Goal: Task Accomplishment & Management: Manage account settings

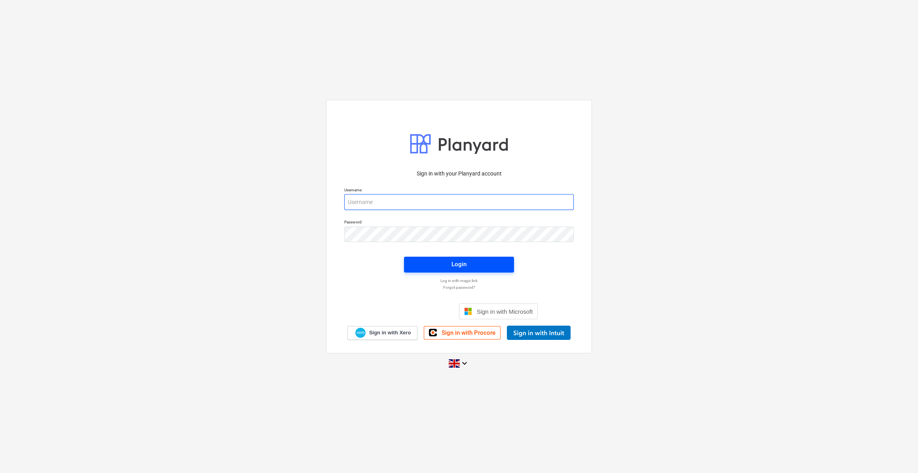
type input "[PERSON_NAME][EMAIL_ADDRESS][PERSON_NAME][DOMAIN_NAME]"
click at [456, 266] on div "Login" at bounding box center [459, 264] width 15 height 10
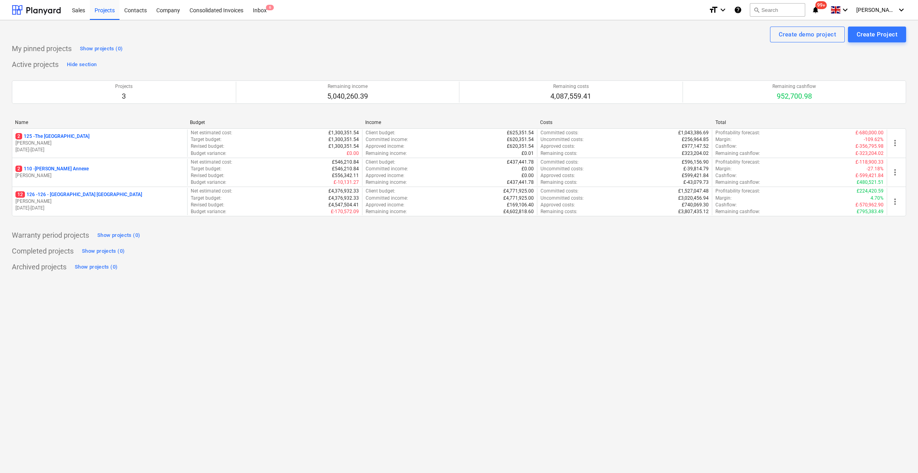
click at [75, 193] on p "12 126 - 126 - [GEOGRAPHIC_DATA] [GEOGRAPHIC_DATA]" at bounding box center [78, 194] width 127 height 7
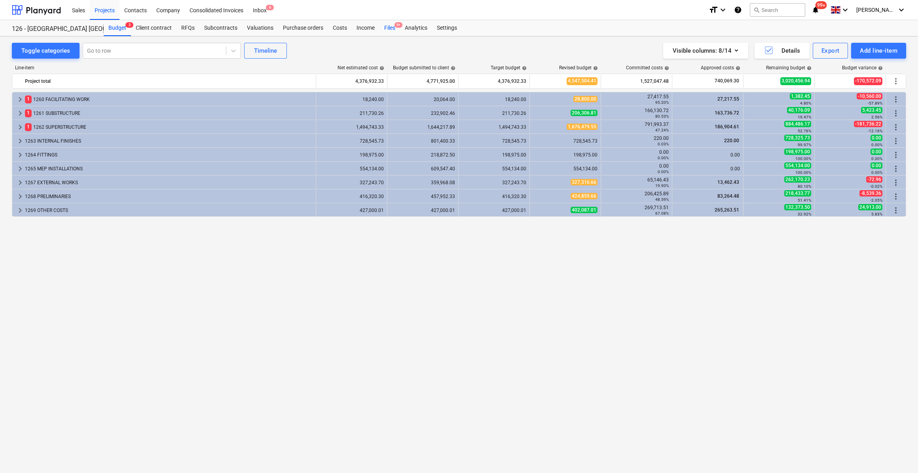
click at [390, 27] on div "Files 9+" at bounding box center [390, 28] width 21 height 16
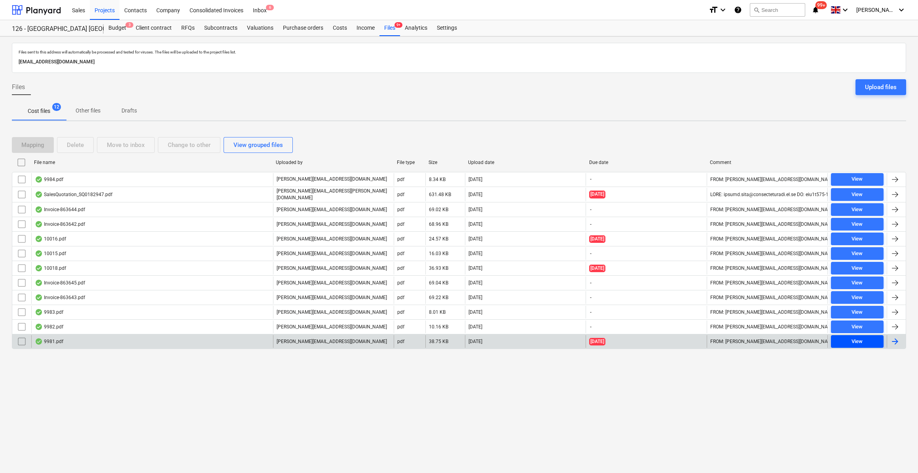
click at [858, 339] on div "View" at bounding box center [857, 341] width 11 height 9
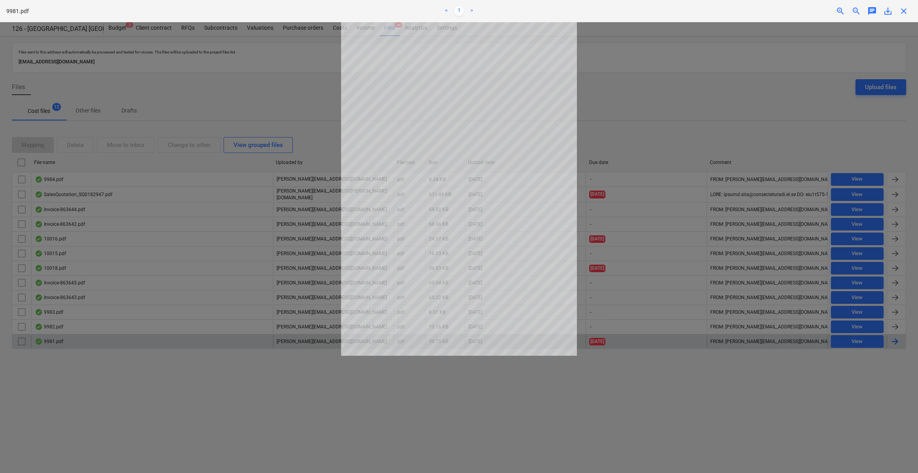
click at [904, 9] on span "close" at bounding box center [904, 11] width 10 height 10
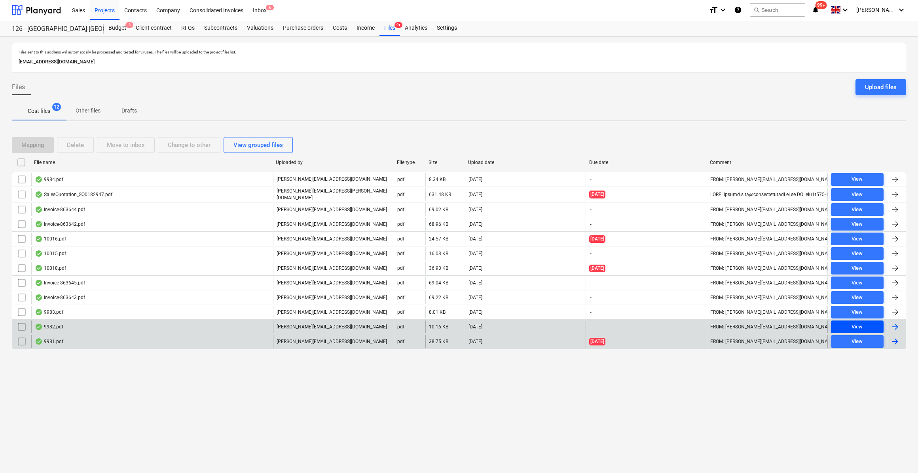
click at [859, 324] on div "View" at bounding box center [857, 326] width 11 height 9
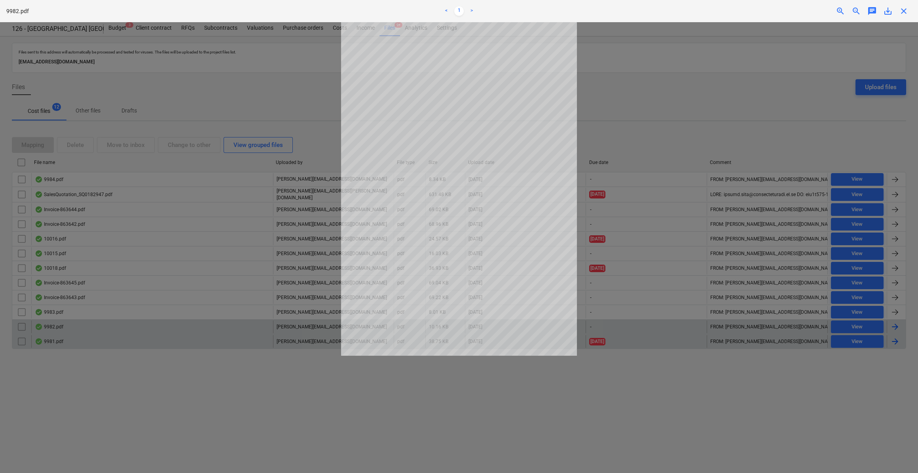
click at [755, 70] on div at bounding box center [459, 247] width 918 height 451
click at [903, 8] on span "close" at bounding box center [904, 11] width 10 height 10
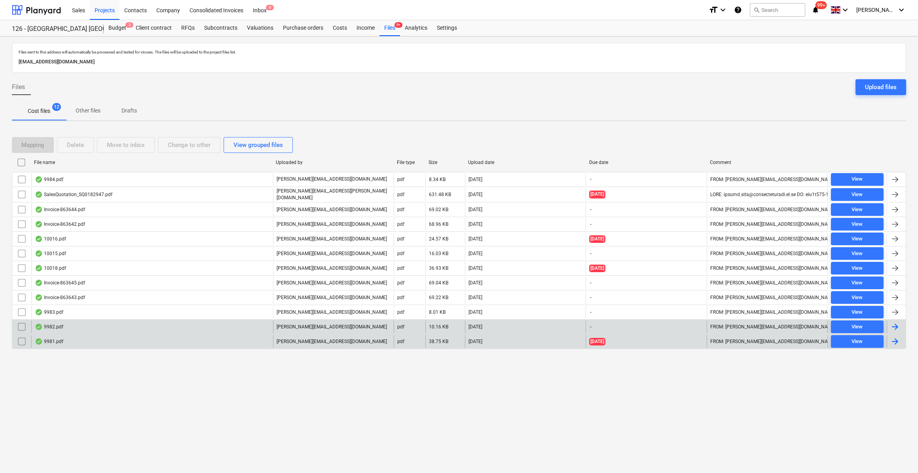
click at [896, 324] on div at bounding box center [896, 327] width 10 height 10
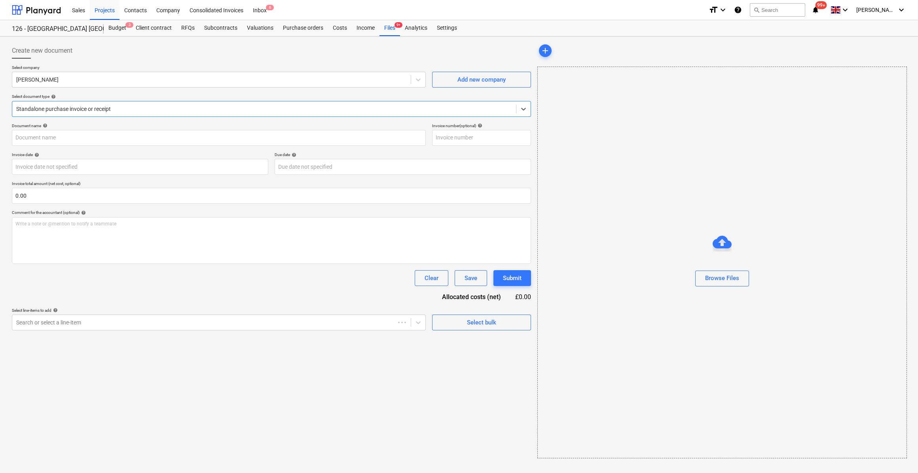
type input "45714168"
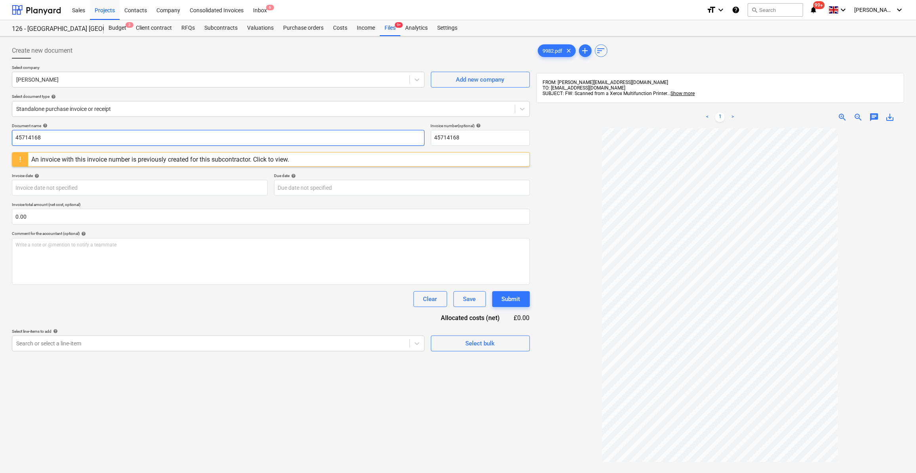
drag, startPoint x: 46, startPoint y: 138, endPoint x: 15, endPoint y: 136, distance: 30.5
click at [15, 136] on input "45714168" at bounding box center [218, 138] width 413 height 16
type input "Labour 29-04/10/25"
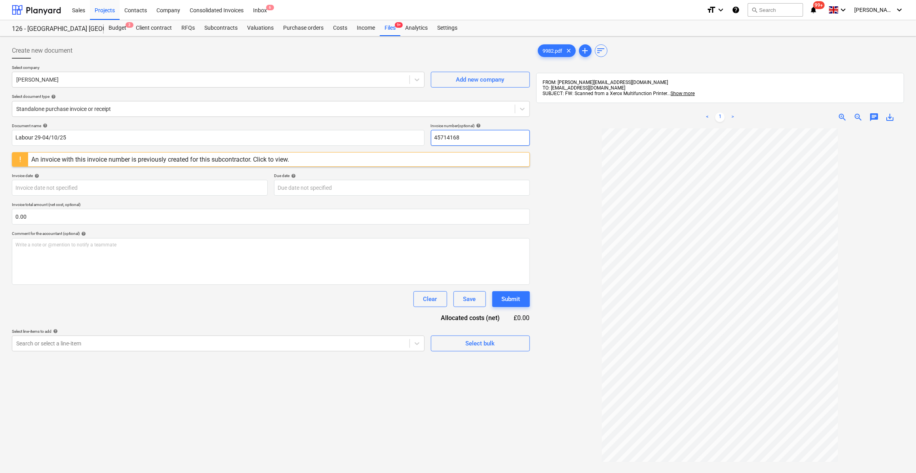
drag, startPoint x: 453, startPoint y: 134, endPoint x: 432, endPoint y: 135, distance: 21.8
click at [432, 135] on input "45714168" at bounding box center [480, 138] width 99 height 16
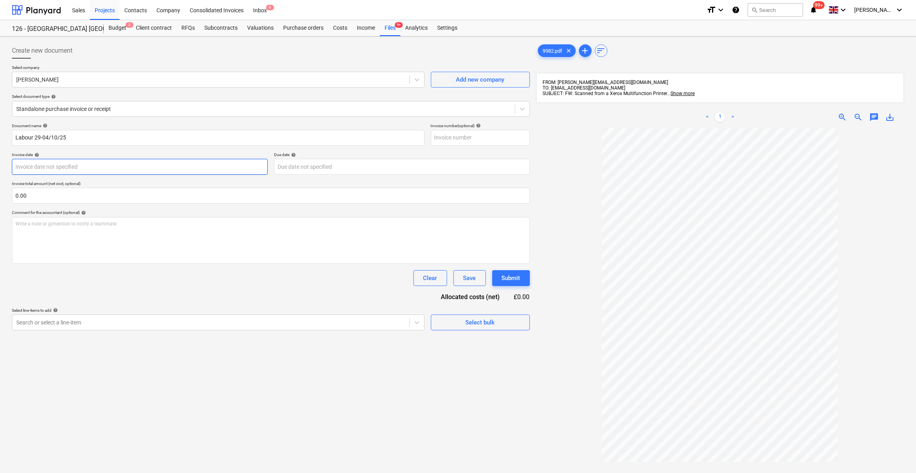
click at [35, 166] on body "Sales Projects Contacts Company Consolidated Invoices Inbox 6 format_size keybo…" at bounding box center [458, 236] width 916 height 473
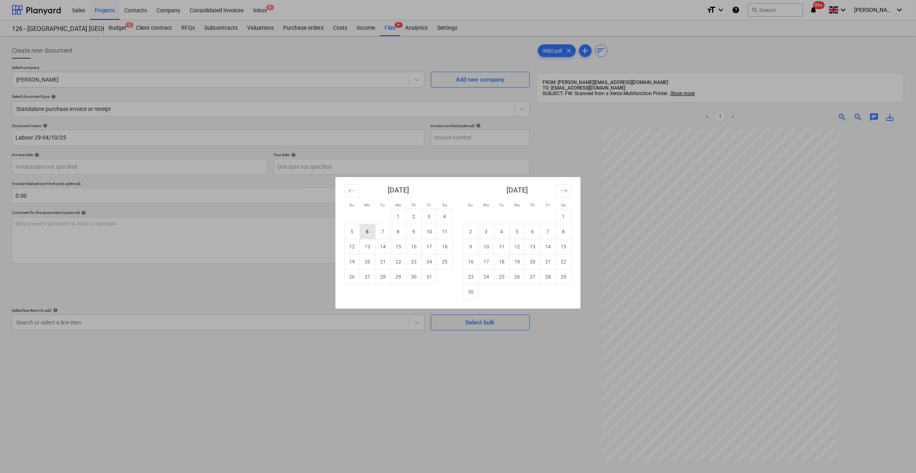
click at [365, 229] on td "6" at bounding box center [367, 231] width 15 height 15
type input "[DATE]"
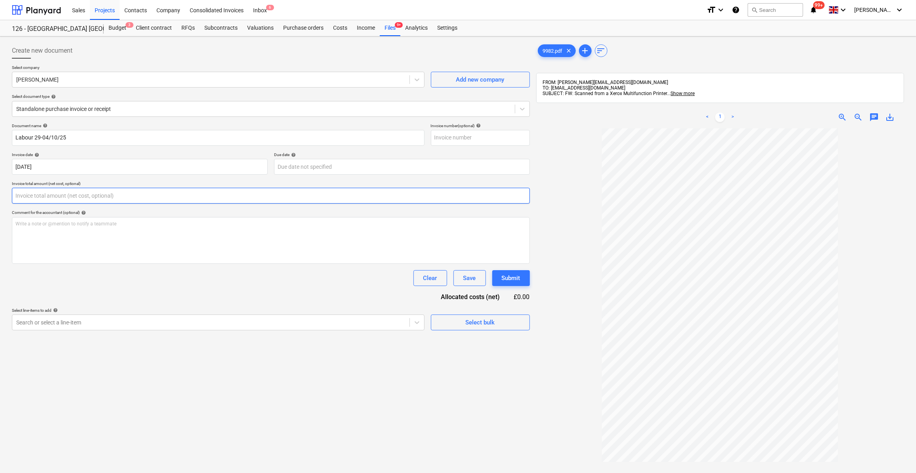
click at [40, 194] on input "text" at bounding box center [271, 196] width 518 height 16
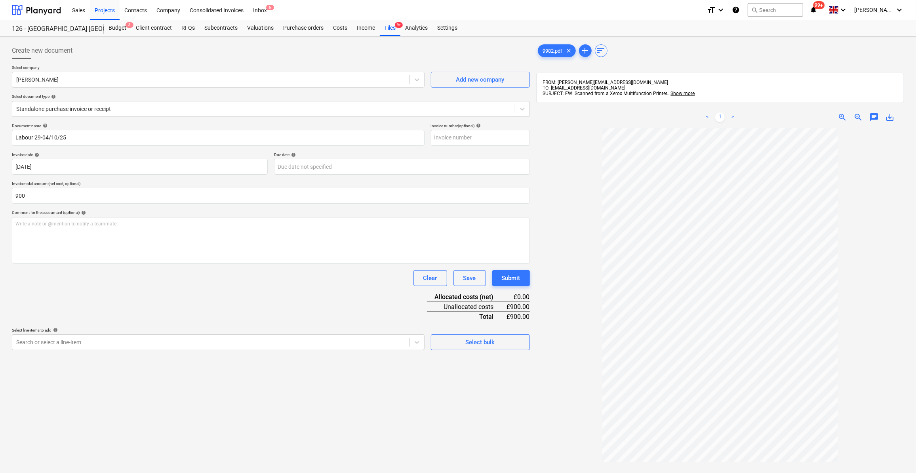
type input "900.00"
click at [260, 278] on div "Clear Save Submit" at bounding box center [271, 278] width 518 height 16
click at [483, 346] on div "Select bulk" at bounding box center [480, 342] width 29 height 10
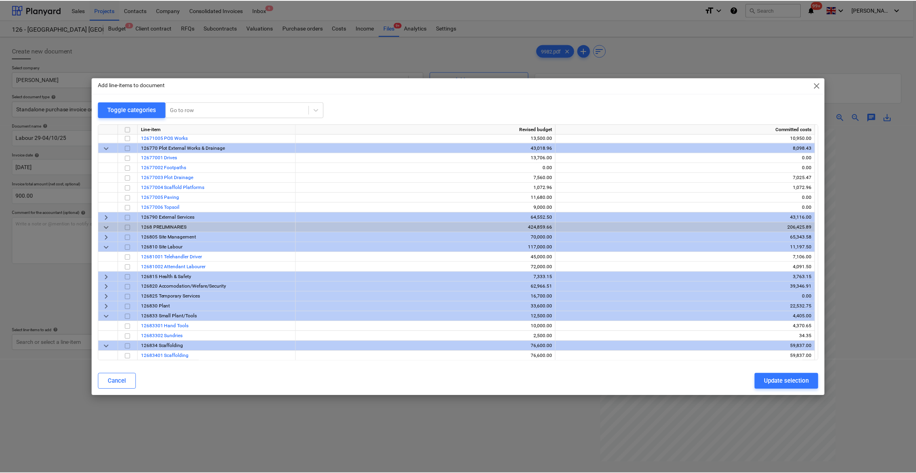
scroll to position [432, 0]
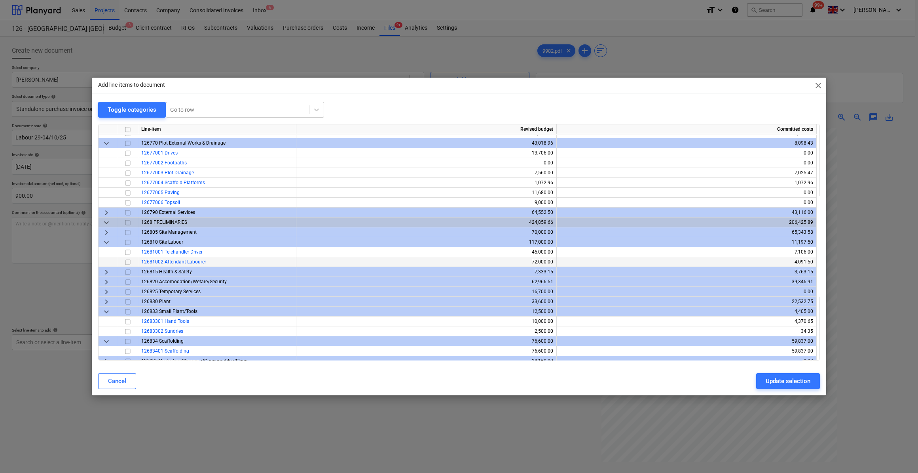
click at [127, 261] on input "checkbox" at bounding box center [128, 262] width 10 height 10
click at [793, 384] on div "Update selection" at bounding box center [788, 381] width 45 height 10
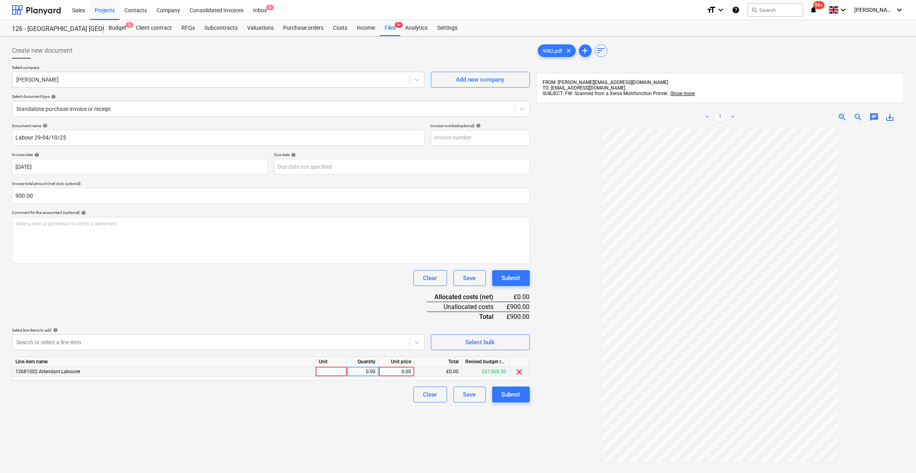
click at [327, 368] on div at bounding box center [332, 372] width 32 height 10
type input "Days"
click at [364, 373] on div "0.00" at bounding box center [362, 372] width 25 height 10
type input "6"
click at [389, 373] on div "0.00" at bounding box center [396, 372] width 29 height 10
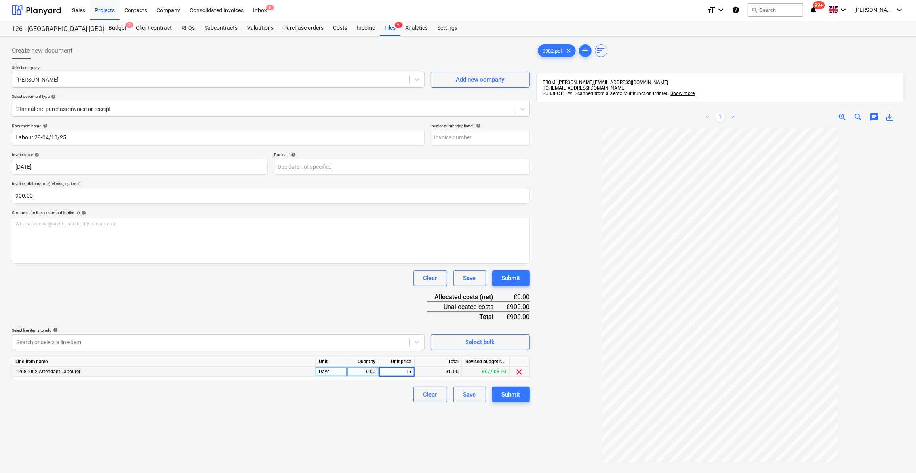
type input "150"
click at [358, 406] on div "Create new document Select company [PERSON_NAME] Add new company Select documen…" at bounding box center [271, 311] width 524 height 542
click at [510, 397] on div "Submit" at bounding box center [511, 394] width 19 height 10
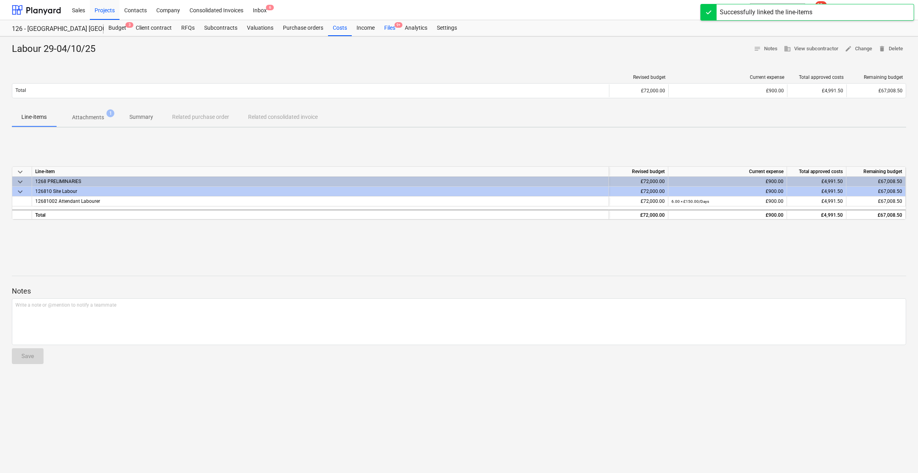
click at [388, 29] on div "Files 9+" at bounding box center [390, 28] width 21 height 16
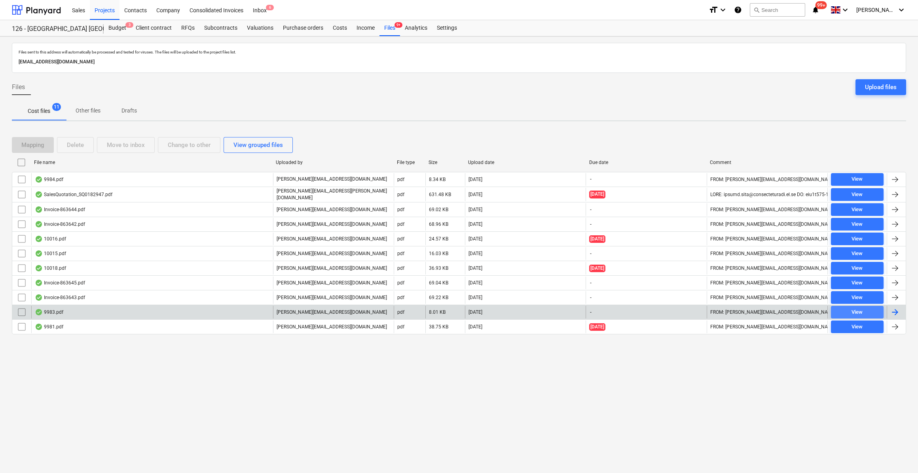
click at [859, 308] on div "View" at bounding box center [857, 312] width 11 height 9
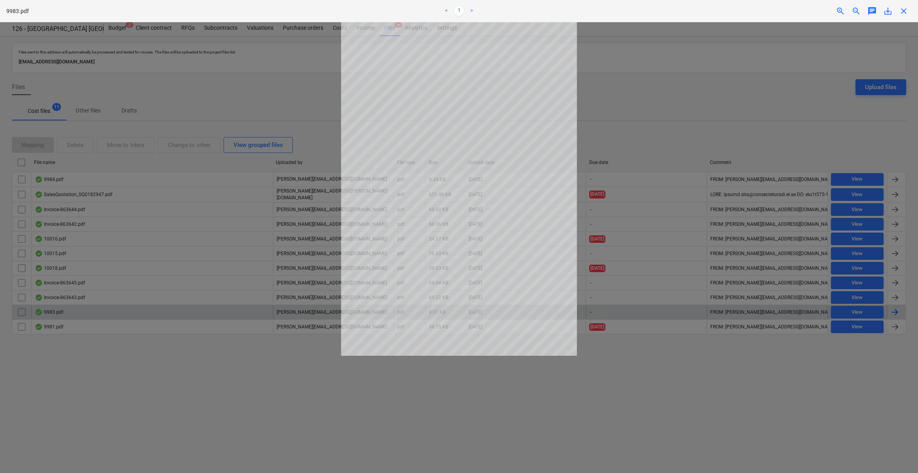
drag, startPoint x: 903, startPoint y: 11, endPoint x: 900, endPoint y: 122, distance: 111.7
click at [904, 11] on span "close" at bounding box center [904, 11] width 10 height 10
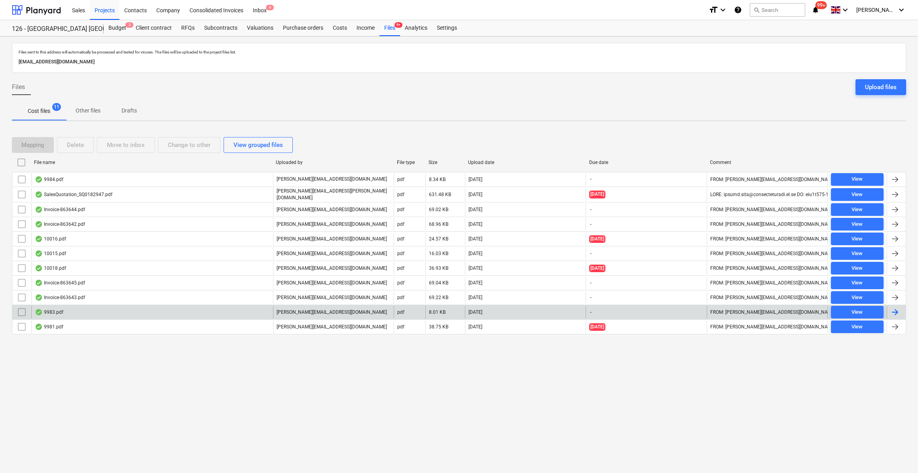
click at [892, 308] on div at bounding box center [896, 312] width 10 height 10
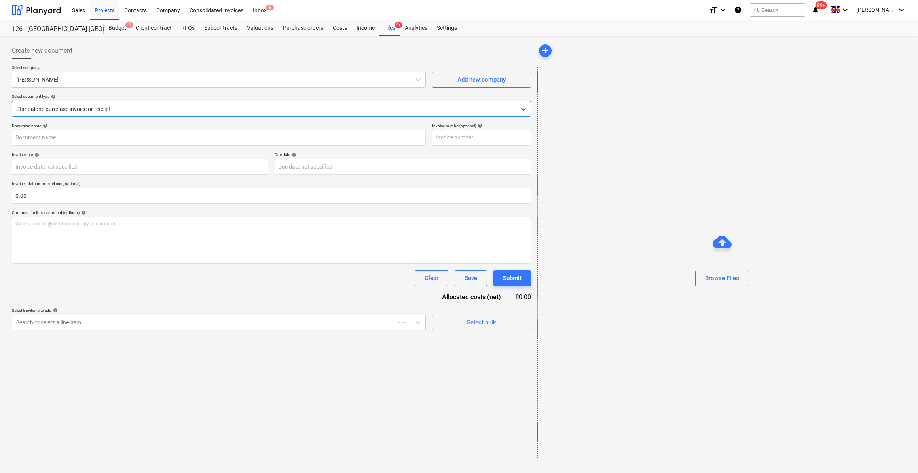
type input "9983.pdf"
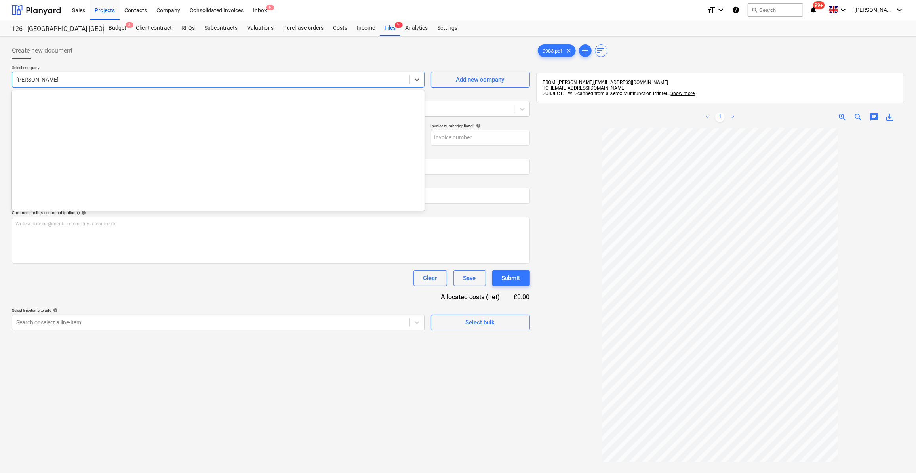
scroll to position [5889, 0]
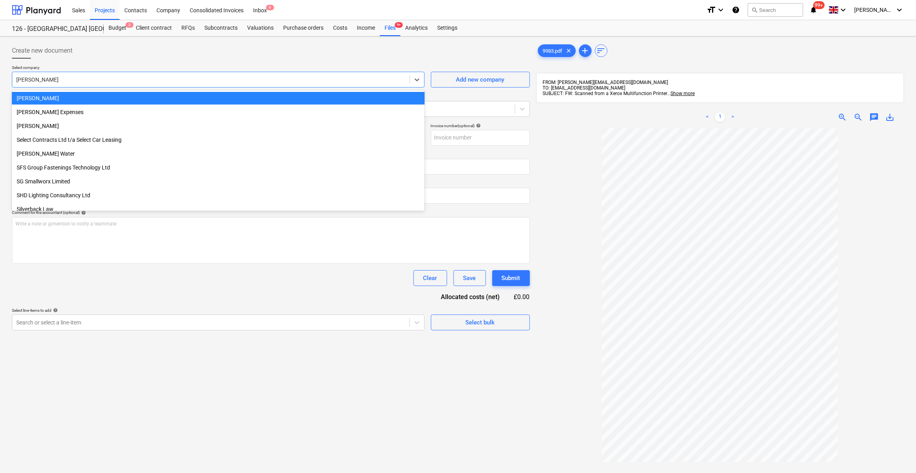
drag, startPoint x: 50, startPoint y: 76, endPoint x: 43, endPoint y: 78, distance: 6.9
click at [43, 78] on div at bounding box center [210, 80] width 389 height 8
type input "s"
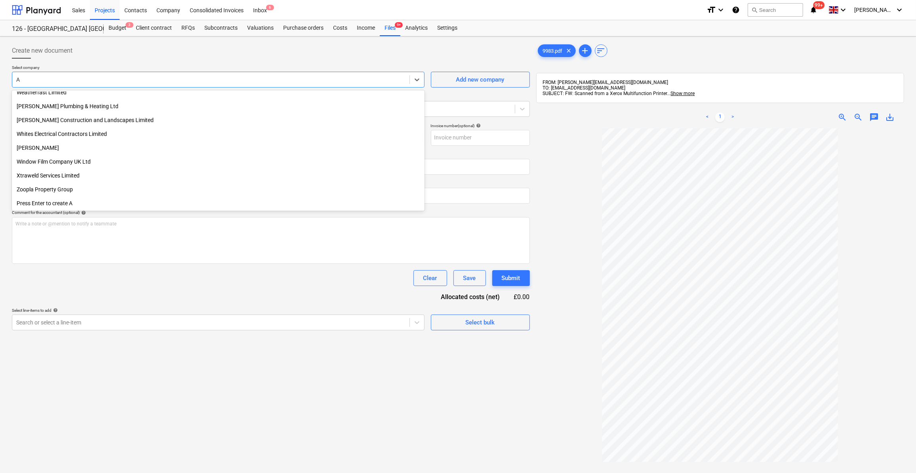
scroll to position [5285, 0]
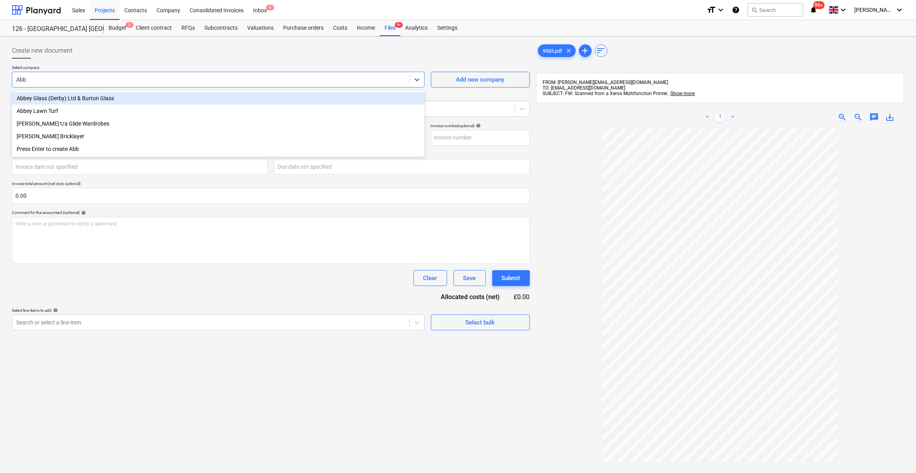
type input "[PERSON_NAME]"
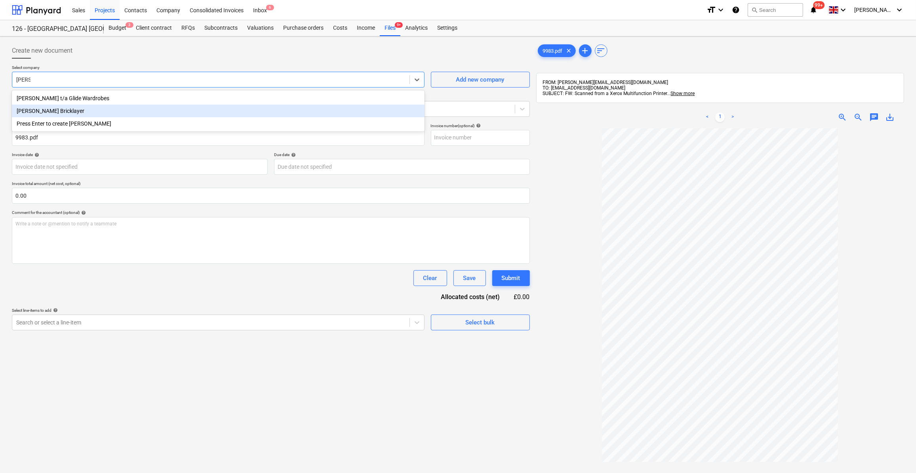
click at [61, 112] on div "[PERSON_NAME] Bricklayer" at bounding box center [218, 111] width 413 height 13
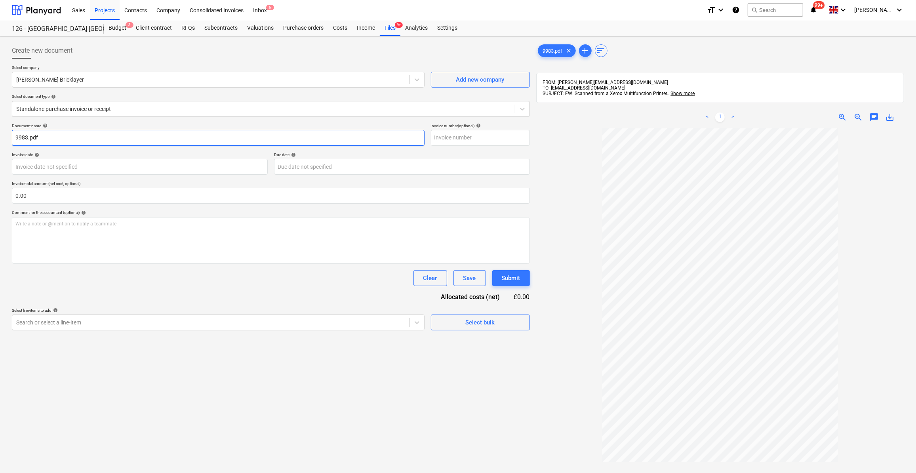
drag, startPoint x: 42, startPoint y: 136, endPoint x: 11, endPoint y: 137, distance: 30.9
click at [11, 137] on div "Create new document Select company [PERSON_NAME] Bricklayer Add new company Sel…" at bounding box center [271, 311] width 524 height 542
type input "Labour 29-03/10/25"
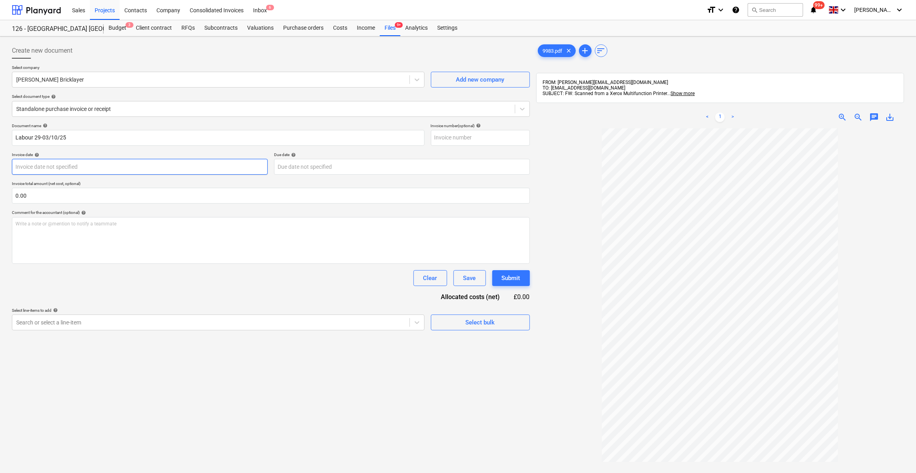
click at [35, 167] on body "Sales Projects Contacts Company Consolidated Invoices Inbox 6 format_size keybo…" at bounding box center [458, 236] width 916 height 473
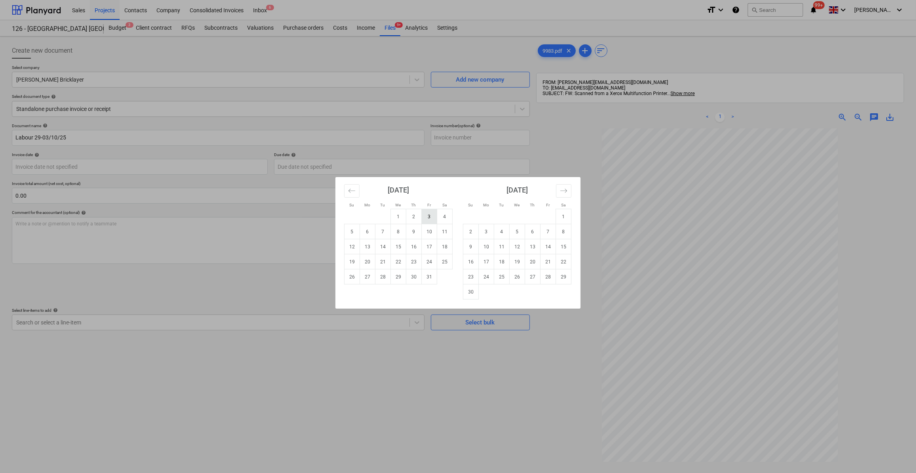
click at [432, 218] on td "3" at bounding box center [429, 216] width 15 height 15
type input "[DATE]"
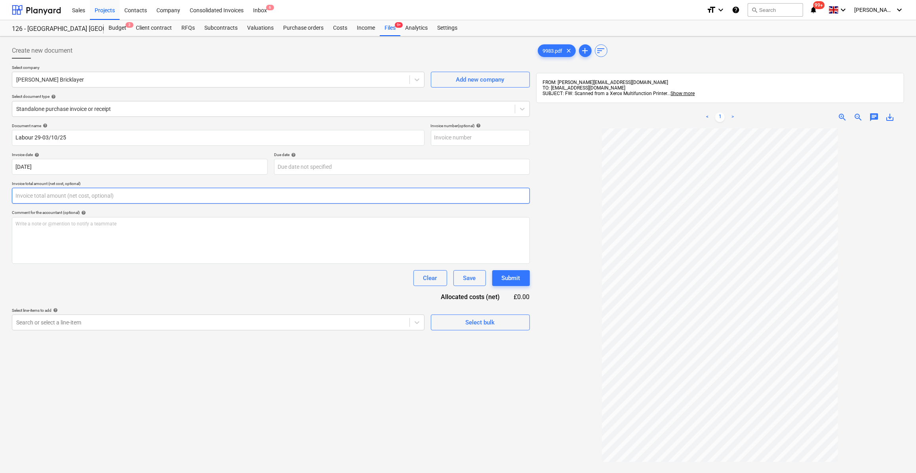
click at [39, 195] on input "text" at bounding box center [271, 196] width 518 height 16
type input "0.00"
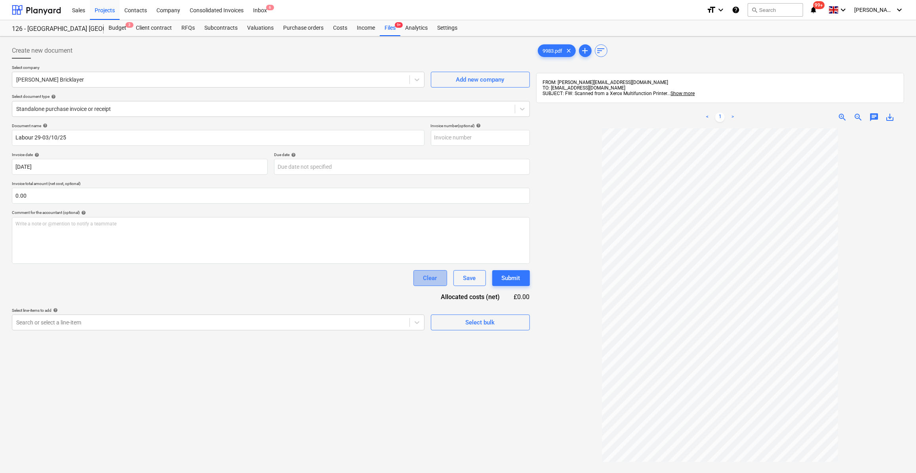
click at [431, 279] on div "Clear" at bounding box center [430, 278] width 14 height 10
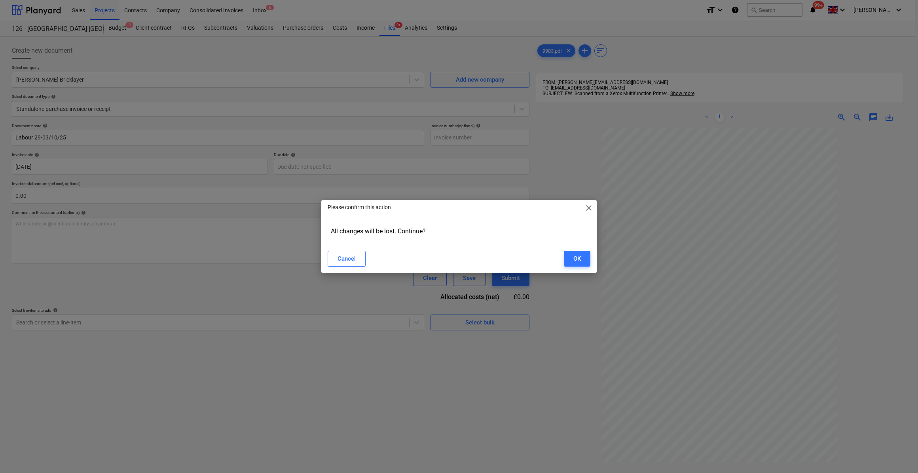
drag, startPoint x: 576, startPoint y: 257, endPoint x: 524, endPoint y: 231, distance: 58.1
click at [575, 257] on div "OK" at bounding box center [578, 258] width 8 height 10
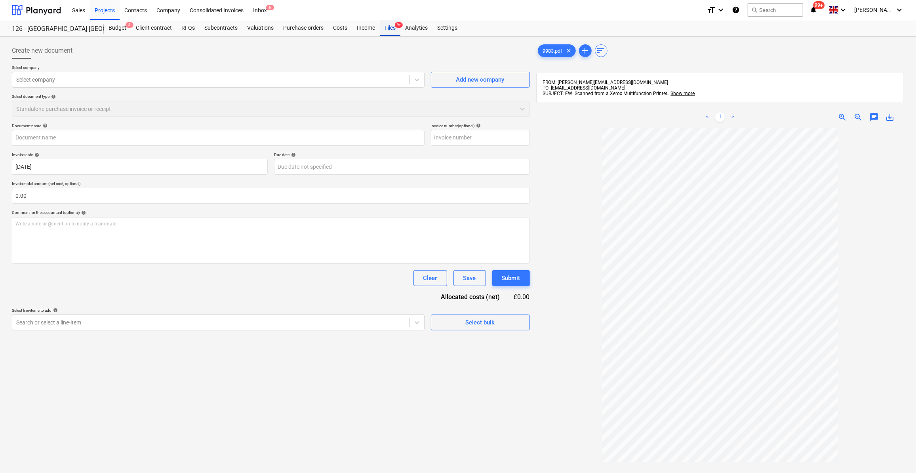
click at [386, 30] on div "Files 9+" at bounding box center [390, 28] width 21 height 16
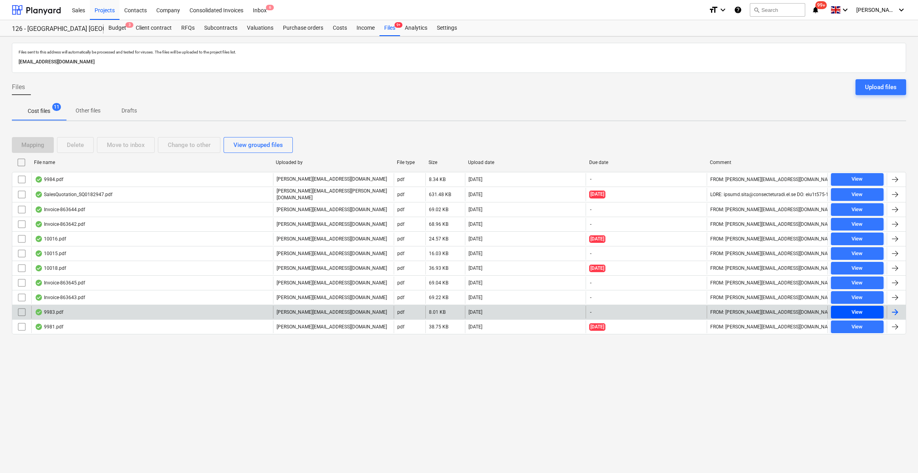
click at [859, 310] on div "View" at bounding box center [857, 312] width 11 height 9
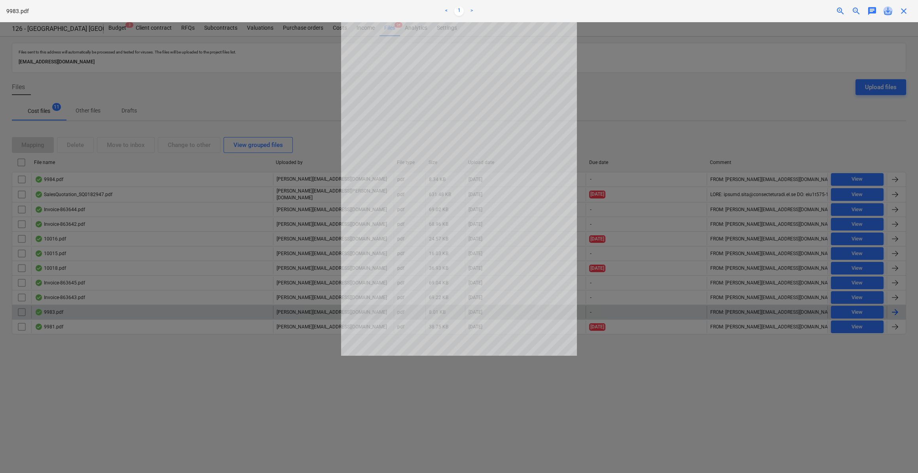
click at [888, 10] on span "save_alt" at bounding box center [889, 11] width 10 height 10
click at [904, 13] on span "close" at bounding box center [904, 11] width 10 height 10
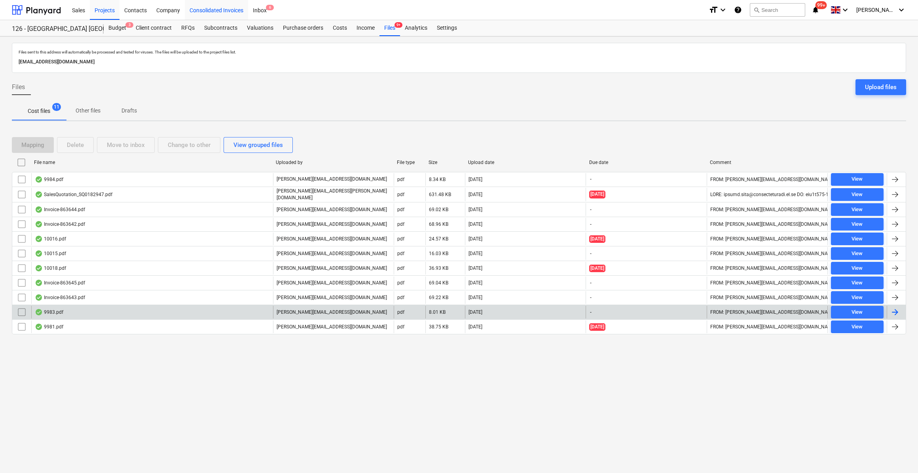
click at [216, 11] on div "Consolidated Invoices" at bounding box center [216, 10] width 63 height 20
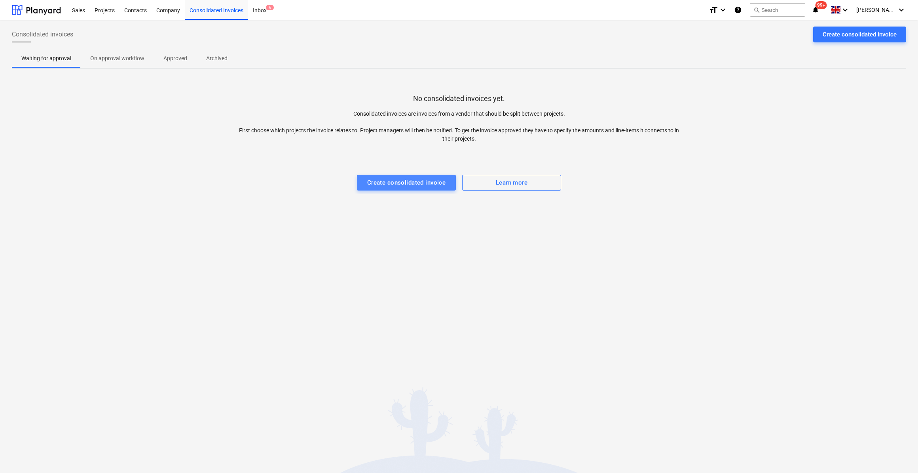
click at [391, 181] on div "Create consolidated invoice" at bounding box center [406, 182] width 79 height 10
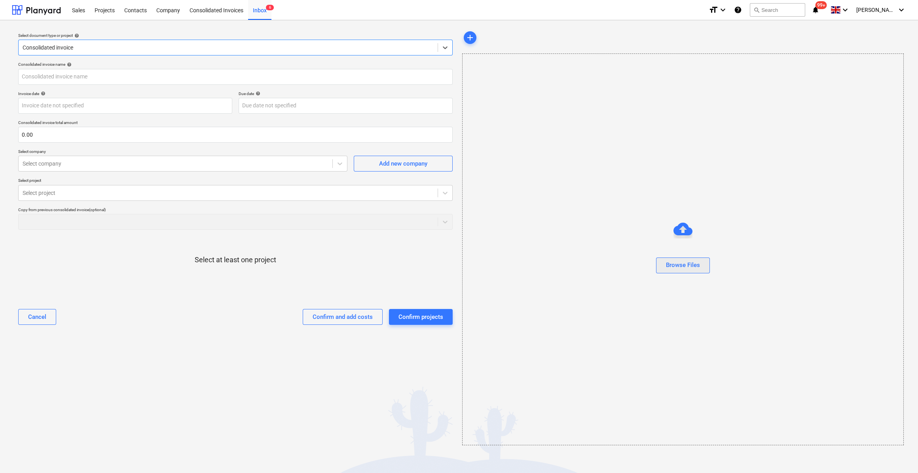
click at [686, 267] on div "Browse Files" at bounding box center [683, 265] width 34 height 10
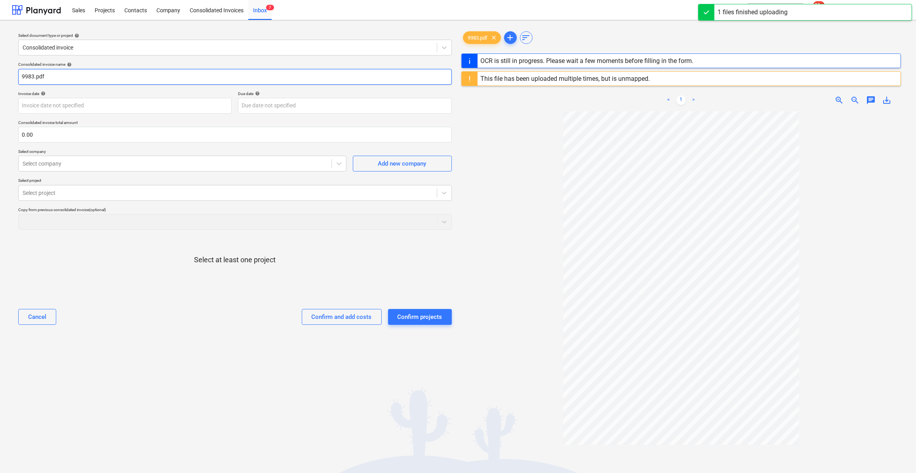
drag, startPoint x: 52, startPoint y: 78, endPoint x: 19, endPoint y: 74, distance: 33.5
click at [19, 74] on input "9983.pdf" at bounding box center [234, 77] width 433 height 16
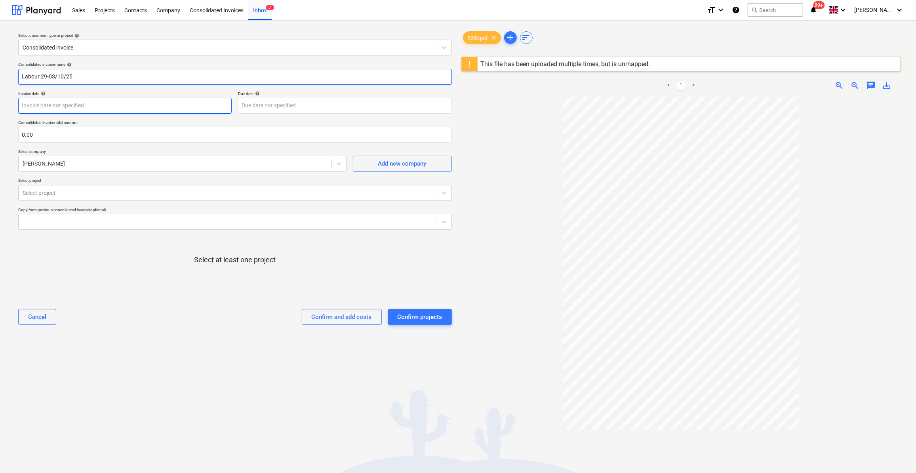
type input "Labour 29-03/10/25"
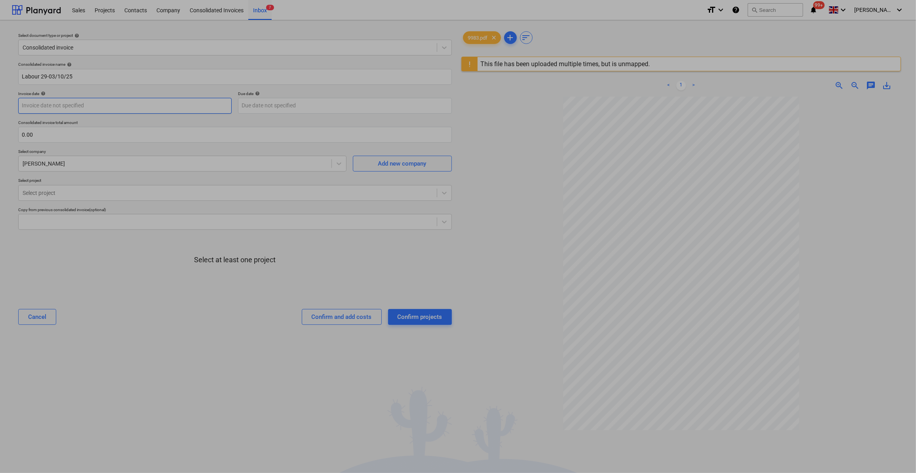
click at [82, 107] on body "Sales Projects Contacts Company Consolidated Invoices Inbox 7 format_size keybo…" at bounding box center [458, 236] width 916 height 473
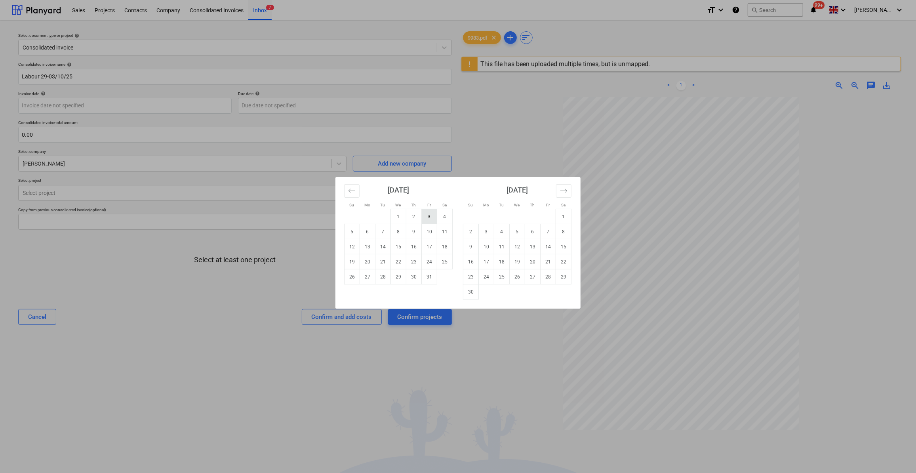
click at [429, 219] on td "3" at bounding box center [429, 216] width 15 height 15
type input "[DATE]"
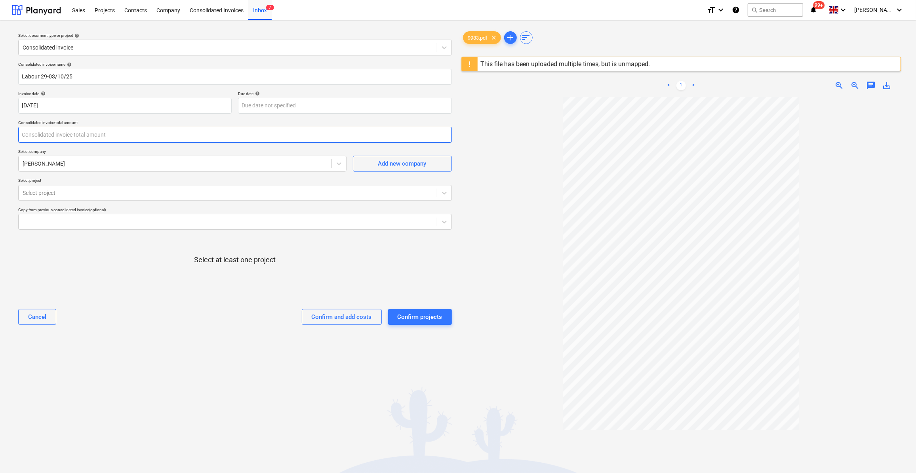
click at [61, 131] on input "text" at bounding box center [234, 135] width 433 height 16
type input "1,150.00"
click at [62, 162] on div at bounding box center [175, 164] width 305 height 8
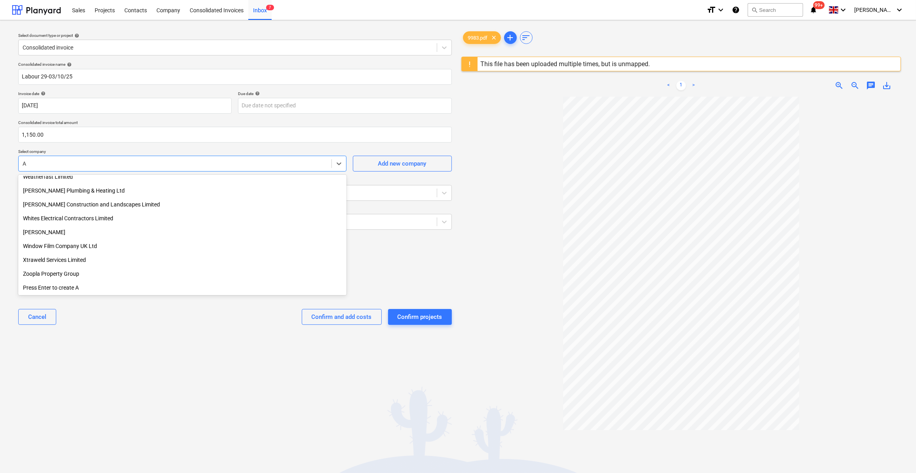
scroll to position [5285, 0]
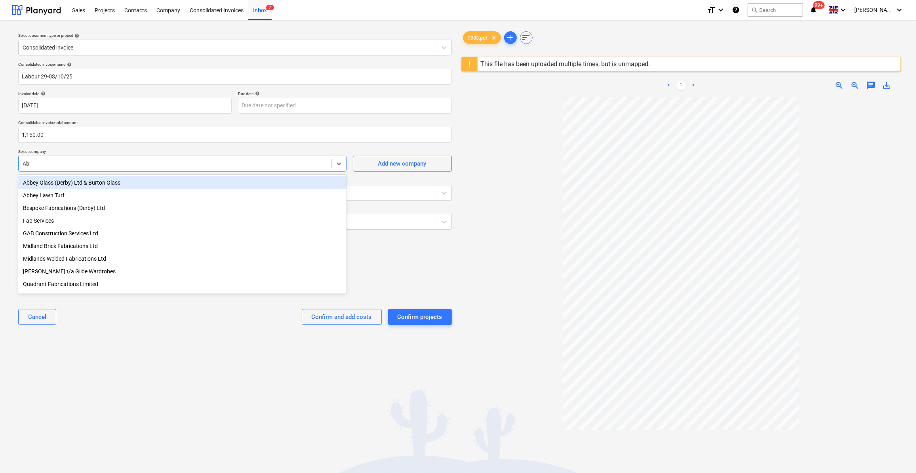
type input "Abb"
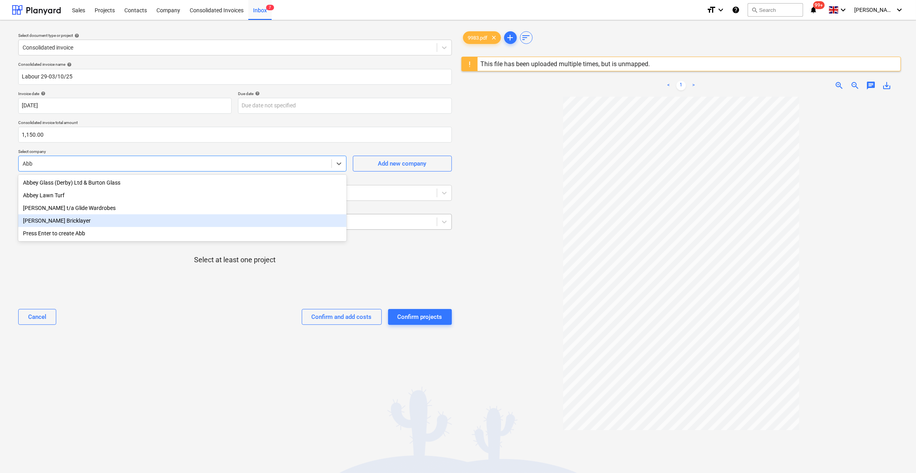
click at [60, 222] on div "[PERSON_NAME] Bricklayer" at bounding box center [182, 220] width 328 height 13
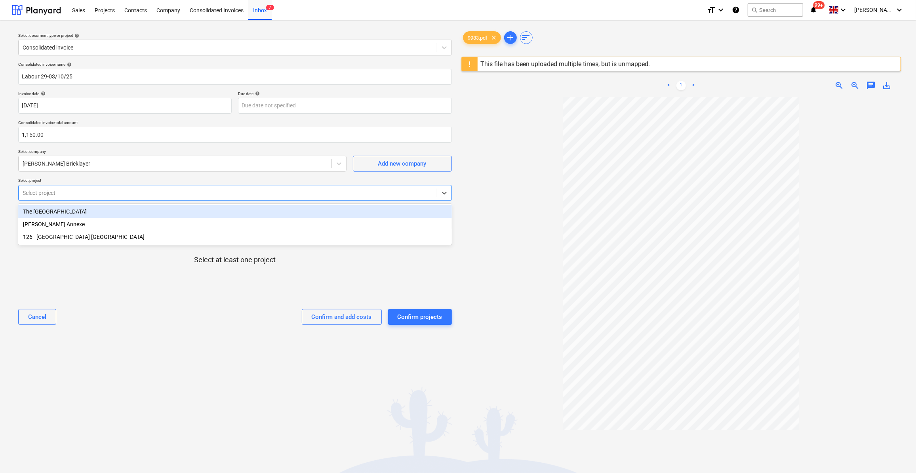
click at [65, 192] on div at bounding box center [228, 193] width 410 height 8
click at [60, 210] on div "The [GEOGRAPHIC_DATA]" at bounding box center [234, 211] width 433 height 13
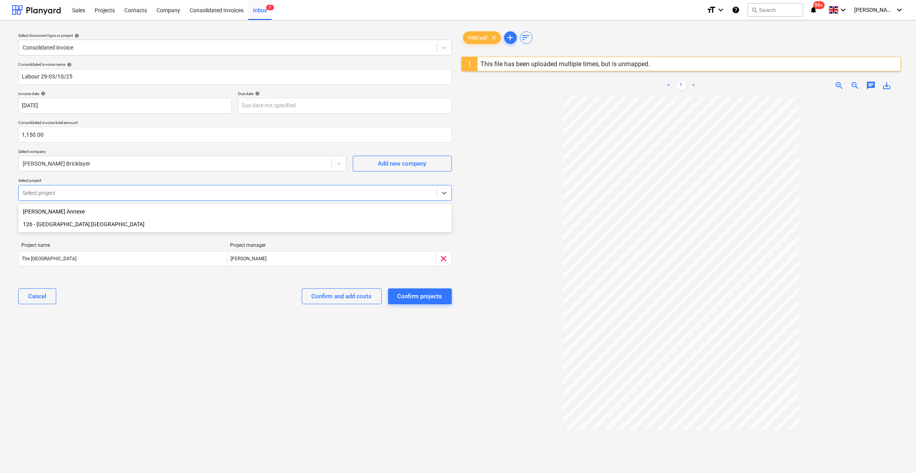
click at [63, 224] on div "126 - [GEOGRAPHIC_DATA] [GEOGRAPHIC_DATA]" at bounding box center [234, 224] width 433 height 13
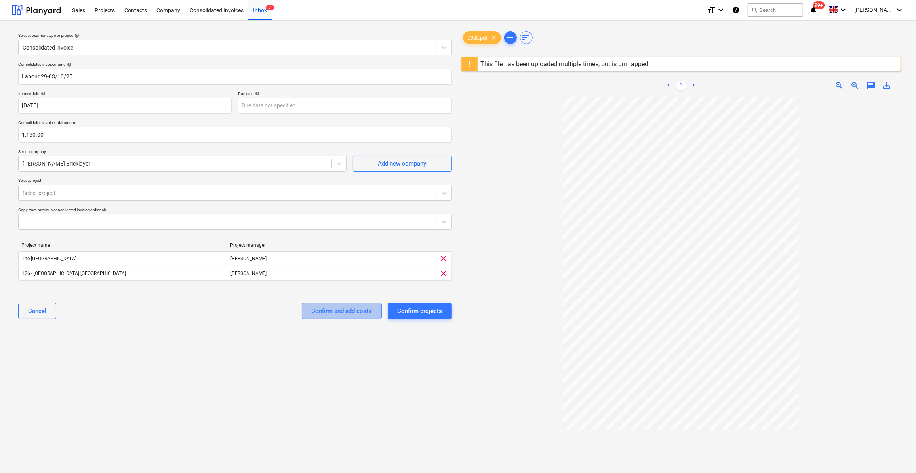
click at [341, 310] on div "Confirm and add costs" at bounding box center [342, 311] width 60 height 10
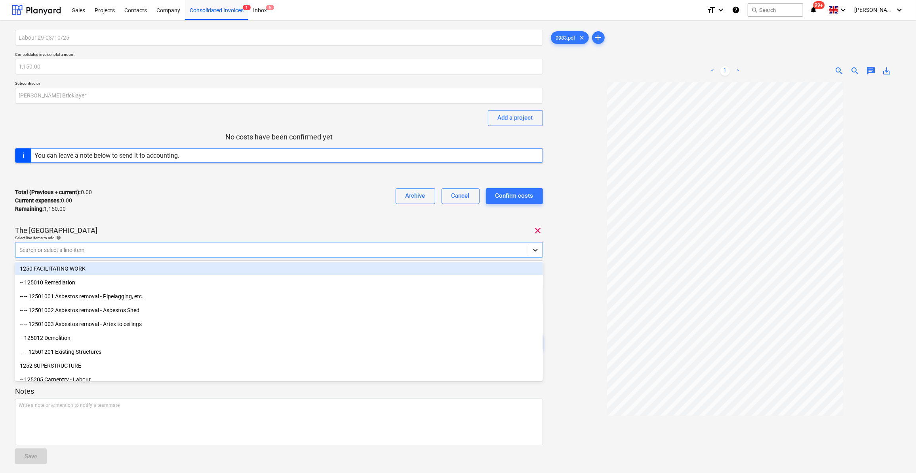
click at [534, 251] on icon at bounding box center [535, 250] width 8 height 8
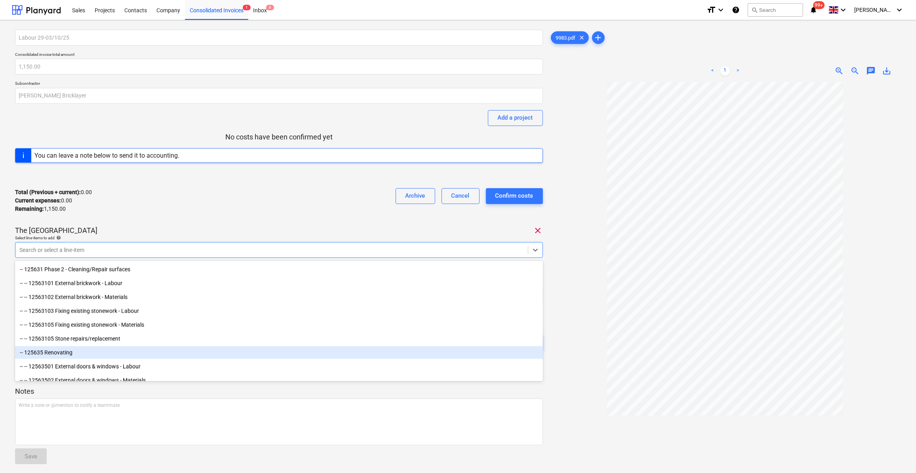
scroll to position [899, 0]
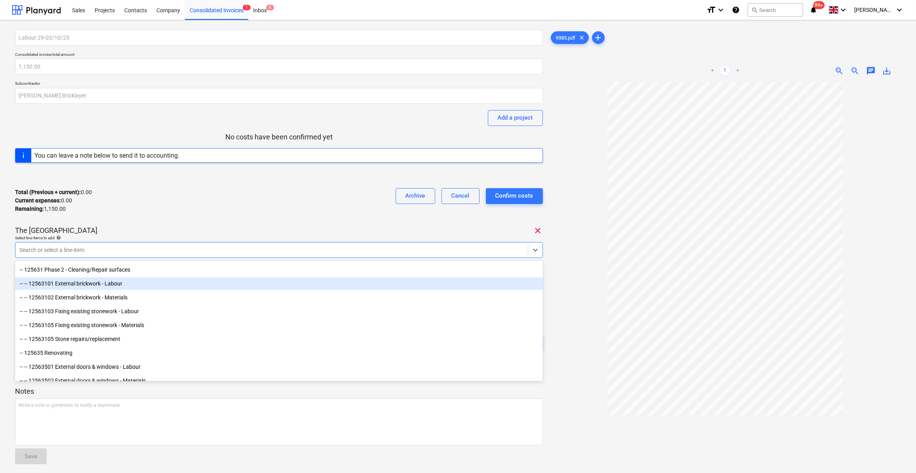
click at [133, 283] on div "-- -- 12563101 External brickwork - Labour" at bounding box center [279, 283] width 528 height 13
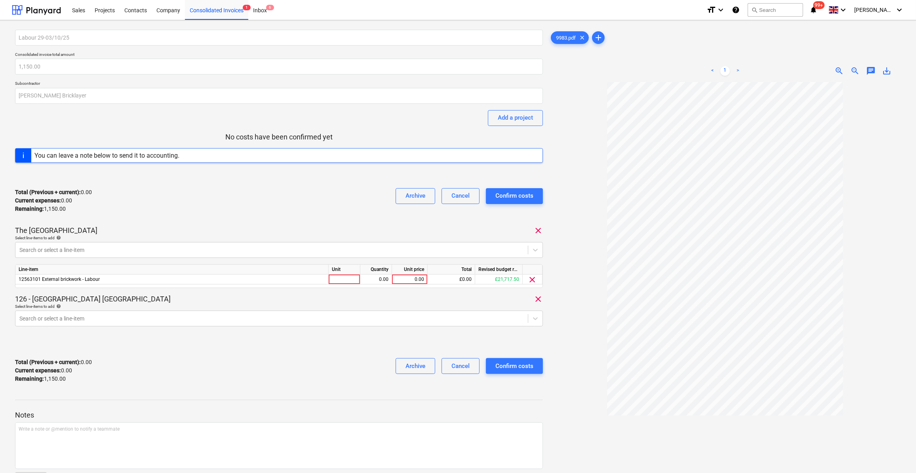
click at [262, 206] on div "Total (Previous + current) : 0.00 Current expenses : 0.00 Remaining : 1,150.00 …" at bounding box center [279, 201] width 528 height 38
click at [75, 320] on div at bounding box center [271, 318] width 504 height 8
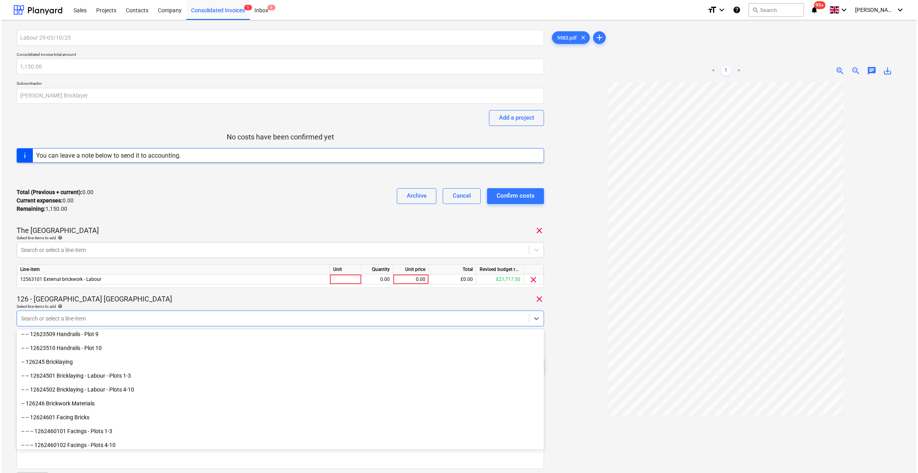
scroll to position [1835, 0]
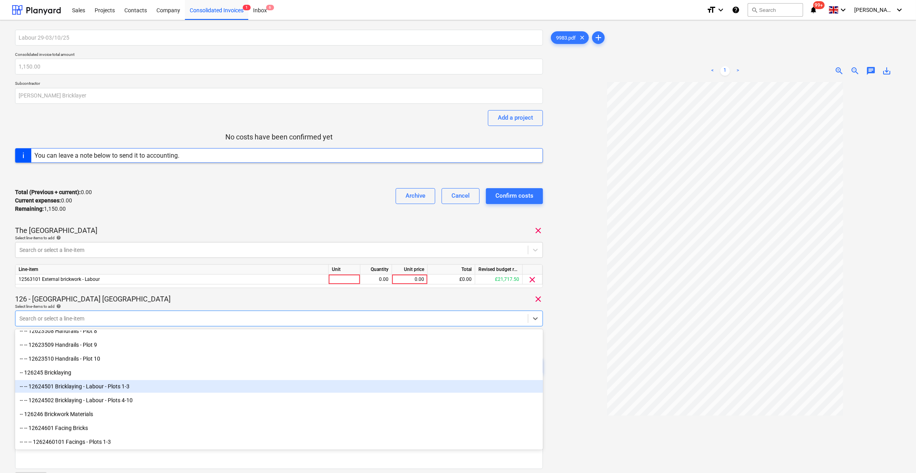
click at [144, 387] on div "-- -- 12624501 Bricklaying - Labour - Plots 1-3" at bounding box center [279, 386] width 528 height 13
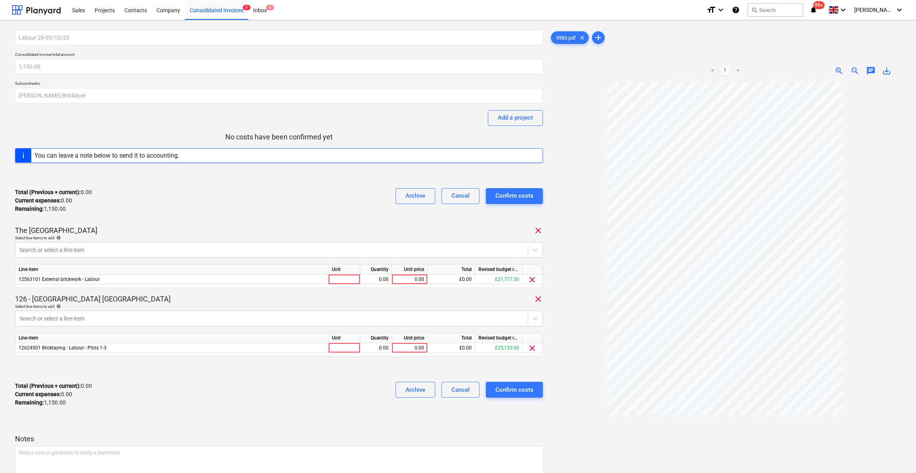
click at [587, 385] on div at bounding box center [725, 307] width 352 height 451
click at [341, 278] on div at bounding box center [345, 279] width 32 height 10
type input "Day"
click at [337, 344] on div at bounding box center [345, 348] width 32 height 10
type input "Day"
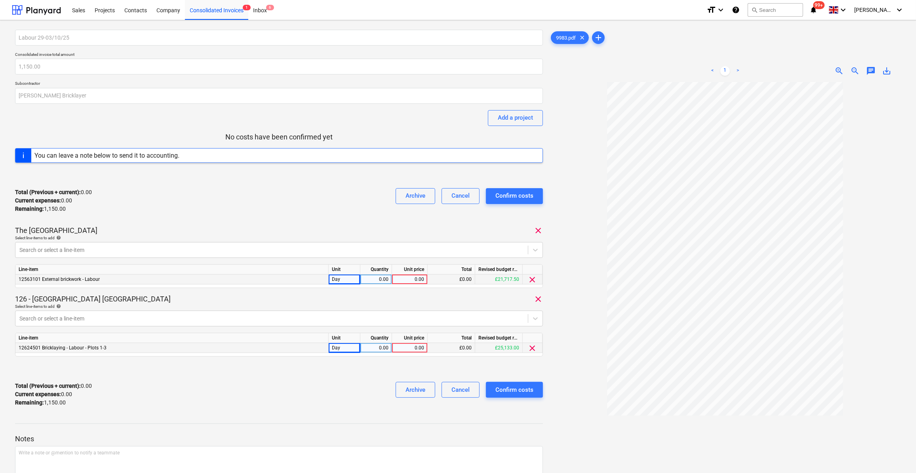
click at [379, 278] on div "0.00" at bounding box center [375, 279] width 25 height 10
type input "3"
click at [374, 349] on div "0.00" at bounding box center [375, 348] width 25 height 10
type input "2"
click at [404, 346] on div "0.00" at bounding box center [409, 348] width 29 height 10
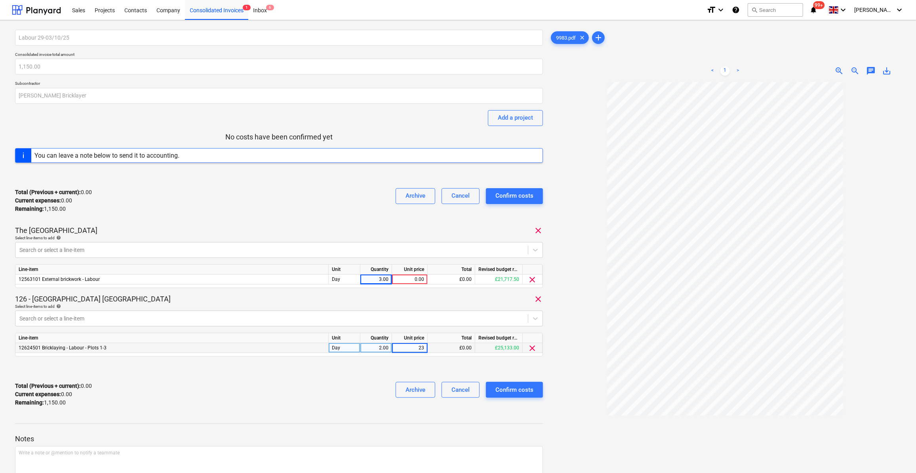
type input "230"
click at [415, 281] on div "0.00" at bounding box center [409, 279] width 29 height 10
type input "230"
click at [235, 397] on div "Total (Previous + current) : 1,150.00 Current expenses : 1,150.00 Remaining : 0…" at bounding box center [279, 394] width 528 height 38
click at [515, 390] on div "Confirm costs" at bounding box center [514, 389] width 38 height 10
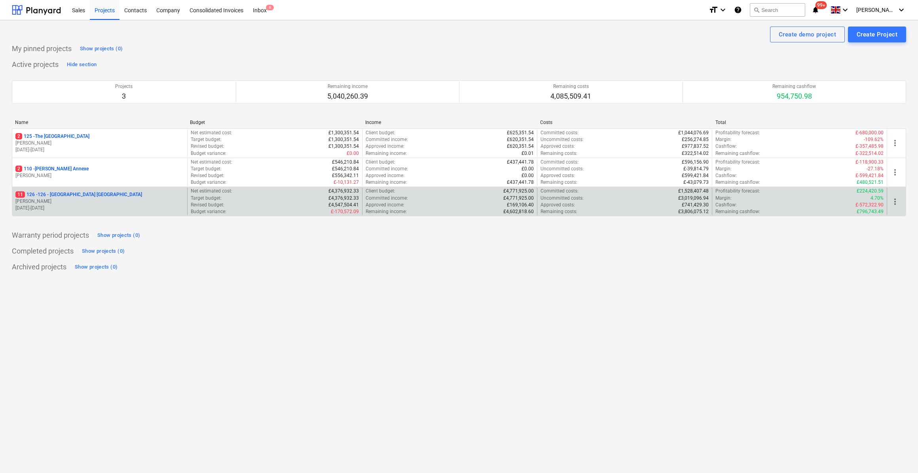
click at [70, 195] on p "11 126 - 126 - Royal Townhouses Ashby" at bounding box center [78, 194] width 127 height 7
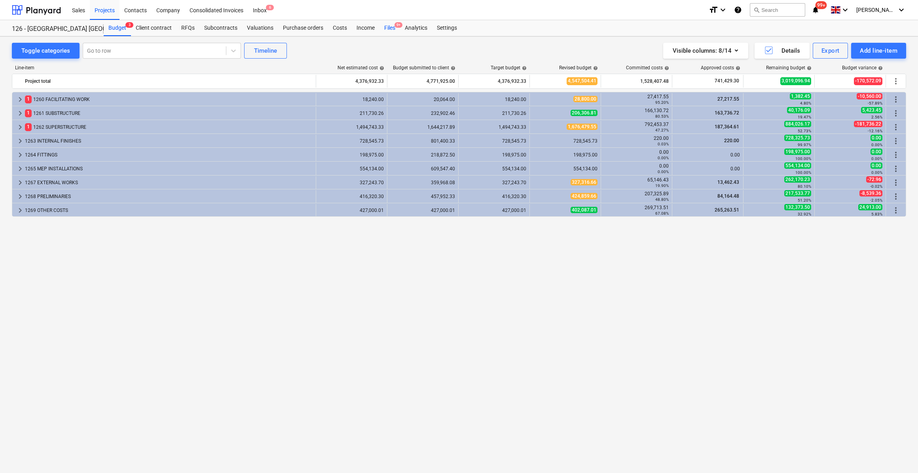
click at [387, 27] on div "Files 9+" at bounding box center [390, 28] width 21 height 16
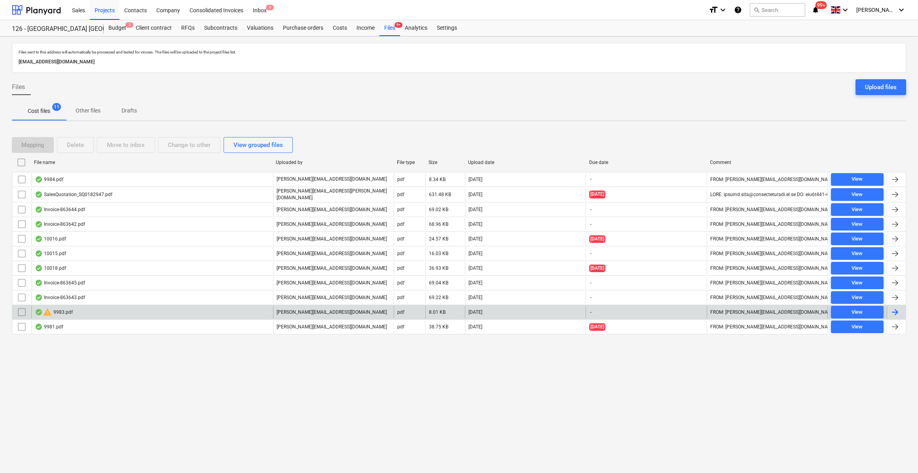
click at [20, 309] on input "checkbox" at bounding box center [21, 312] width 13 height 13
click at [79, 148] on div "Delete" at bounding box center [75, 145] width 17 height 10
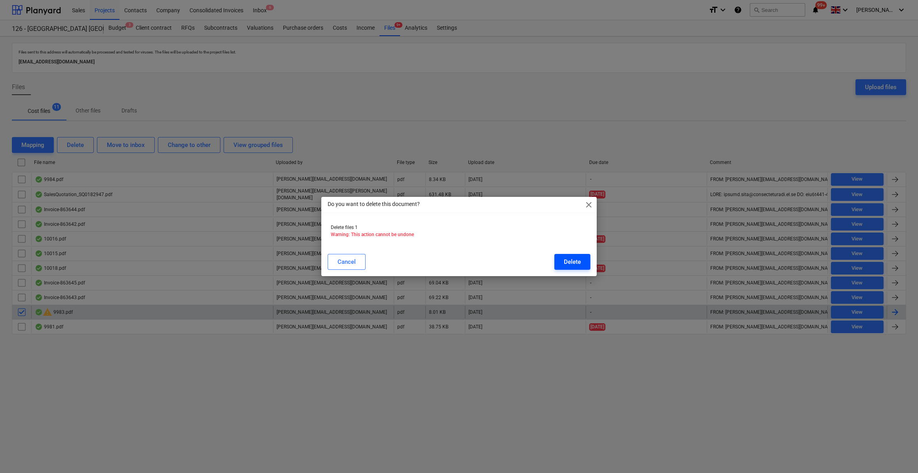
click at [580, 260] on div "Delete" at bounding box center [572, 262] width 17 height 10
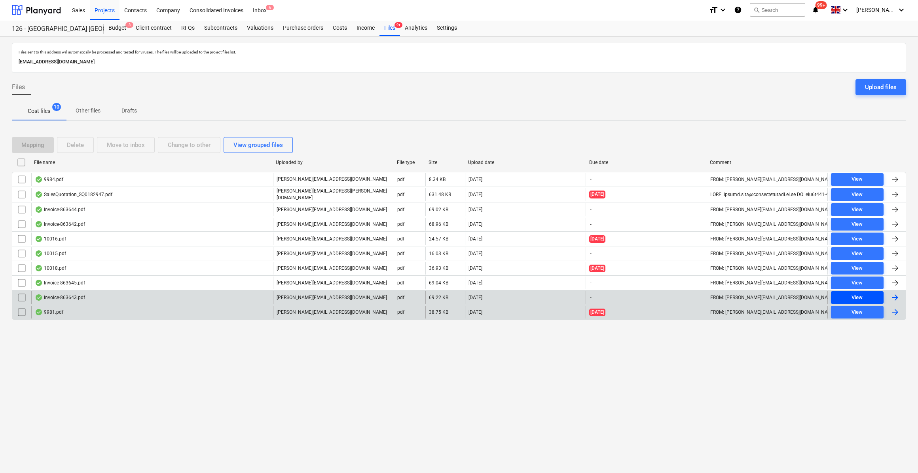
click at [846, 296] on span "View" at bounding box center [858, 297] width 46 height 9
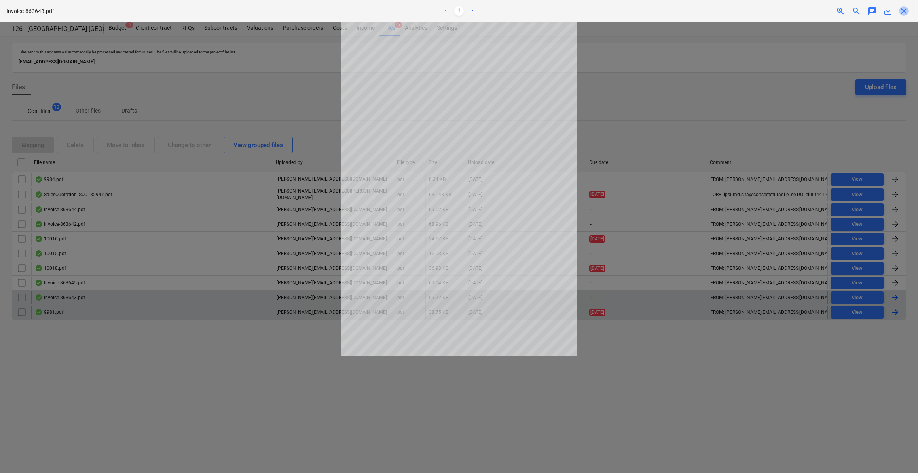
click at [905, 13] on span "close" at bounding box center [904, 11] width 10 height 10
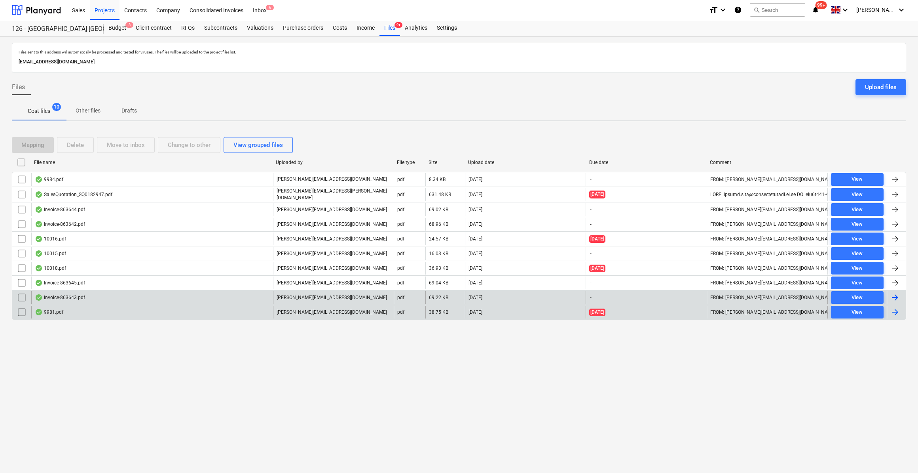
click at [896, 295] on div at bounding box center [896, 298] width 10 height 10
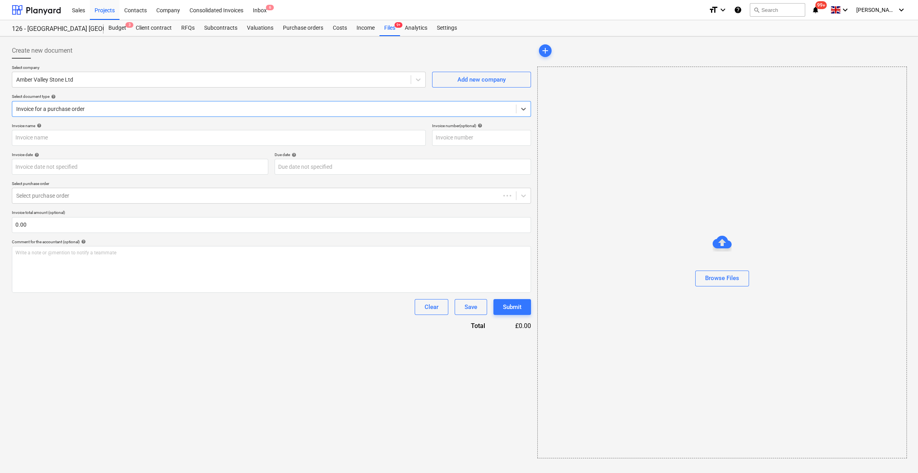
type input "863643"
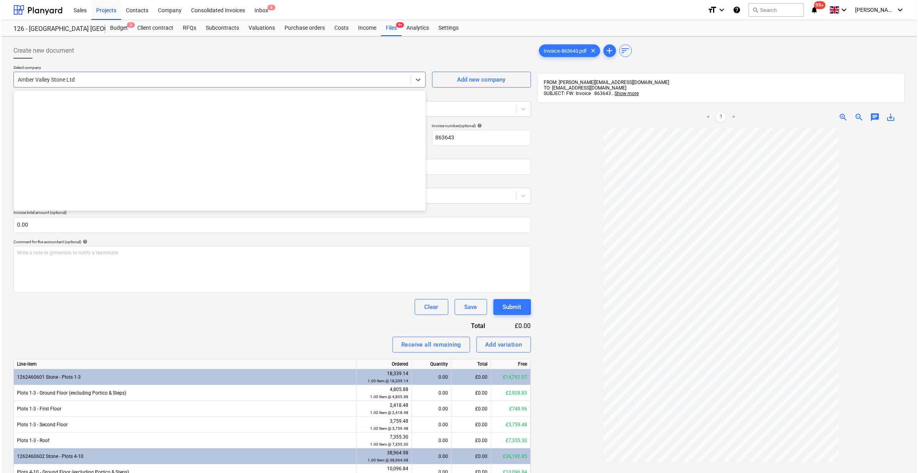
scroll to position [346, 0]
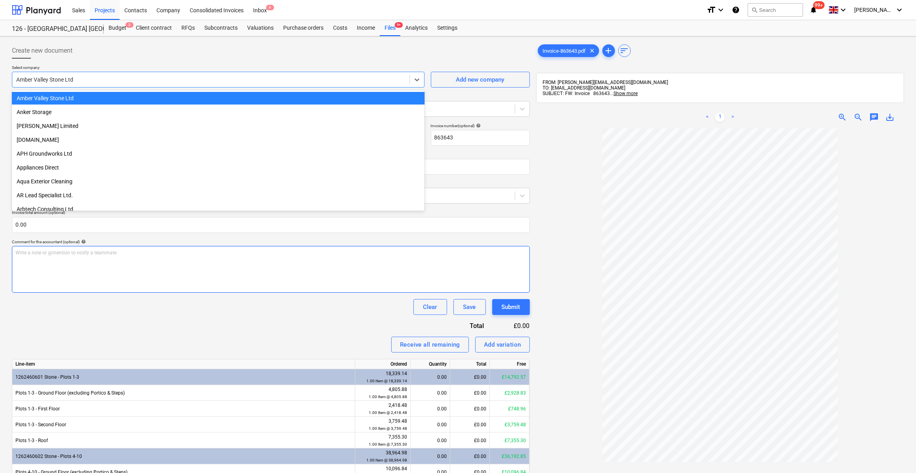
drag, startPoint x: 77, startPoint y: 78, endPoint x: 204, endPoint y: 277, distance: 235.6
click at [204, 277] on div "Write a note or @mention to notify a teammate ﻿" at bounding box center [271, 269] width 518 height 47
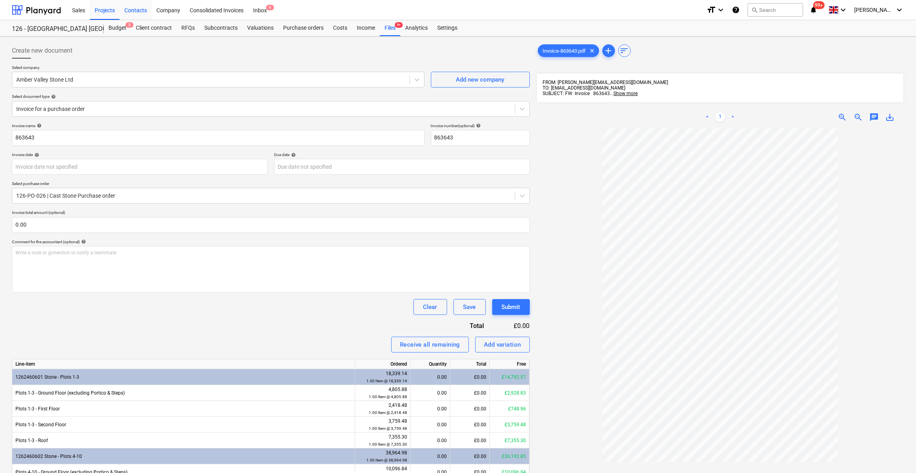
click at [135, 11] on div "Contacts" at bounding box center [136, 10] width 32 height 20
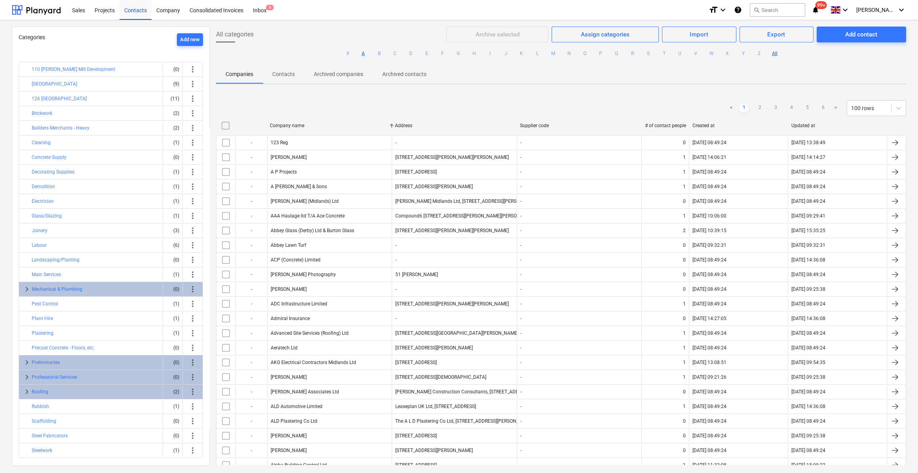
click at [363, 53] on button "A" at bounding box center [364, 54] width 10 height 10
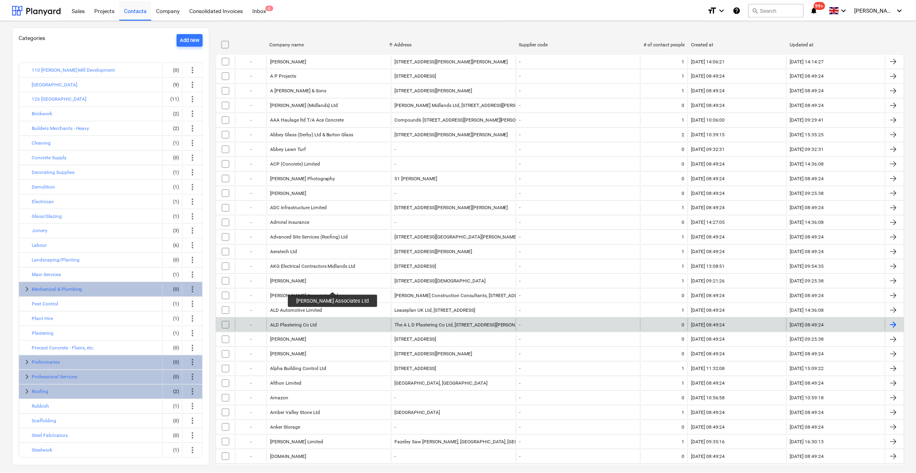
scroll to position [72, 0]
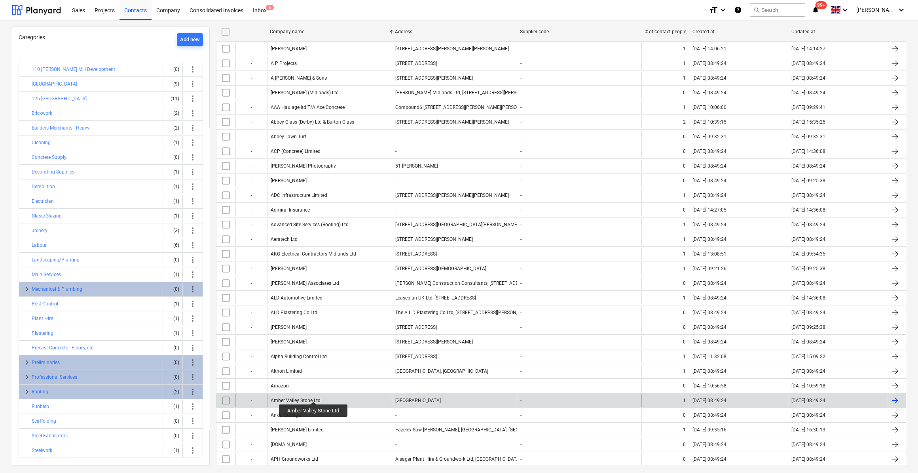
click at [314, 397] on div "Amber Valley Stone Ltd" at bounding box center [296, 400] width 50 height 6
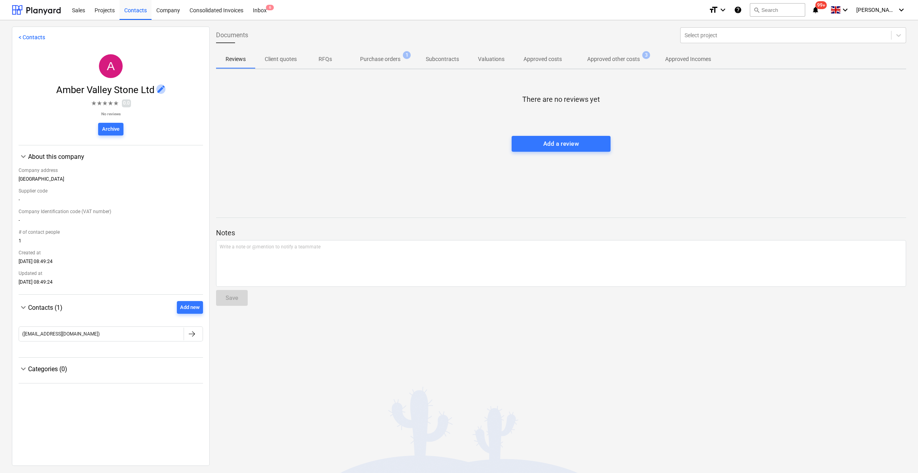
click at [160, 86] on span "edit" at bounding box center [161, 89] width 10 height 10
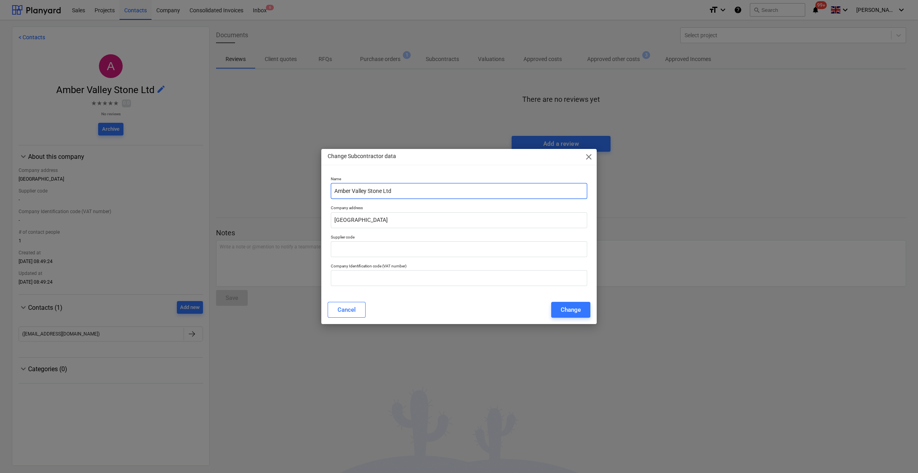
click at [333, 190] on input "Amber Valley Stone Ltd" at bounding box center [459, 191] width 257 height 16
click at [402, 193] on input "Amber Valley Stone Ltd" at bounding box center [459, 191] width 257 height 16
type input "Amber Valley Stone Ltd (Browns)"
click at [577, 310] on div "Change" at bounding box center [571, 309] width 20 height 10
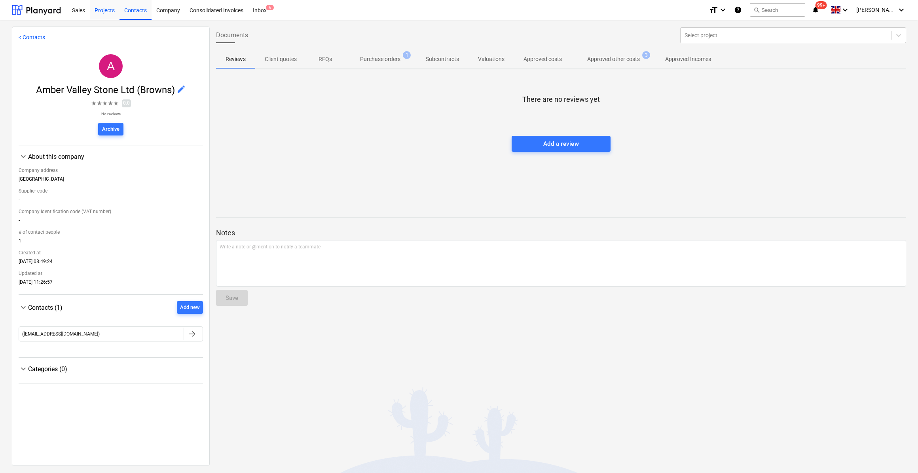
click at [103, 11] on div "Projects" at bounding box center [105, 10] width 30 height 20
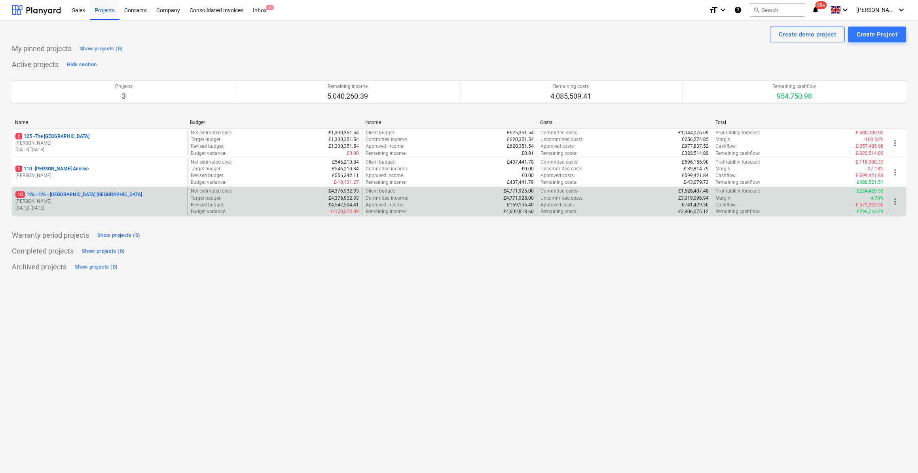
click at [81, 194] on p "10 126 - 126 - Royal Townhouses Ashby" at bounding box center [78, 194] width 127 height 7
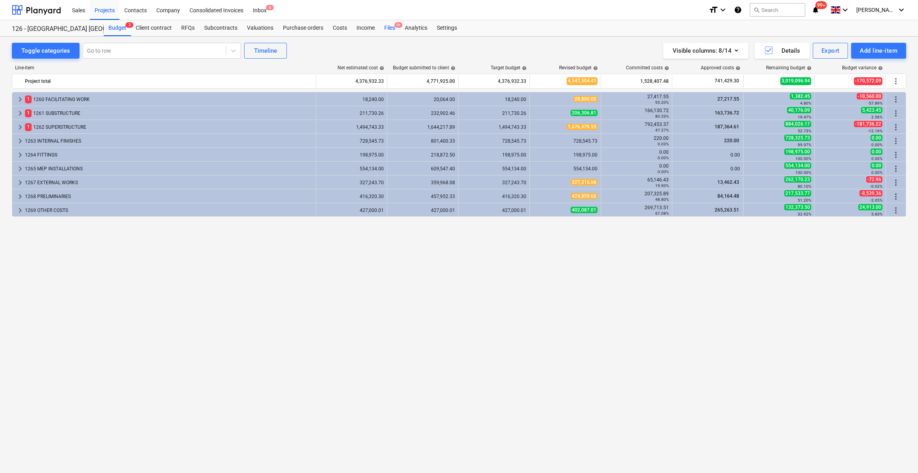
click at [389, 28] on div "Files 9+" at bounding box center [390, 28] width 21 height 16
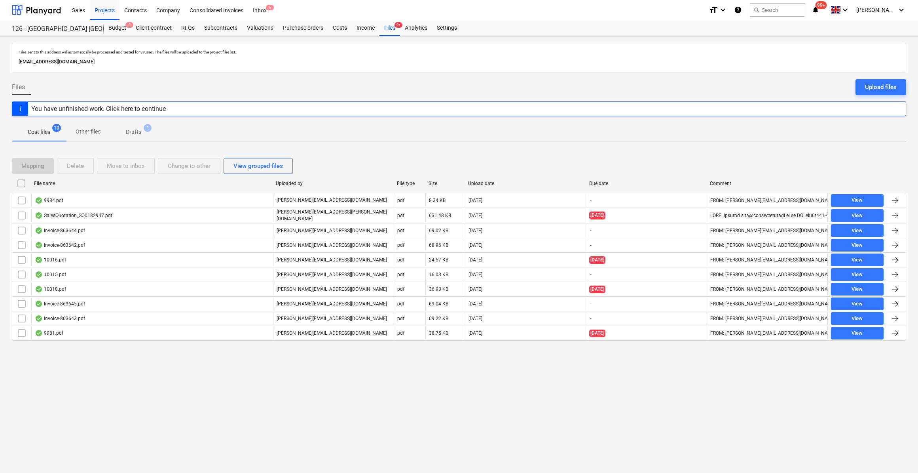
click at [119, 109] on div "You have unfinished work. Click here to continue" at bounding box center [98, 109] width 135 height 8
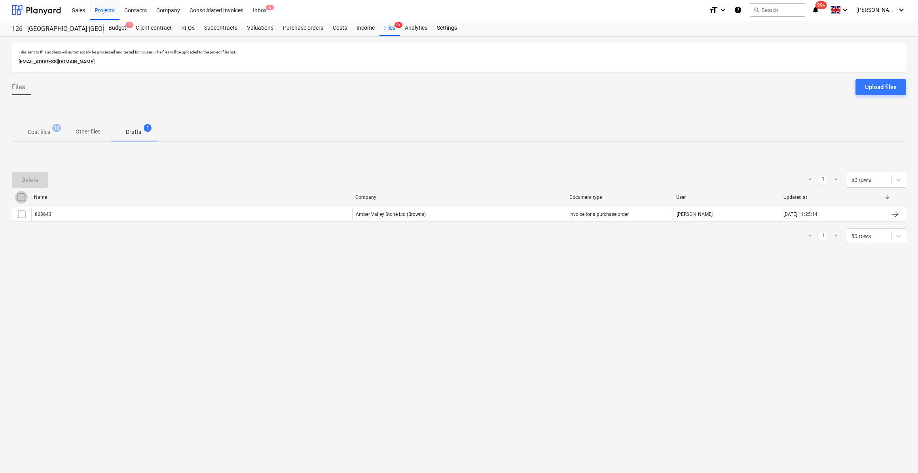
click at [21, 196] on input "checkbox" at bounding box center [21, 197] width 13 height 13
click at [128, 265] on div "Delete < 1 > 50 rows Name Company Document type User Updated at 863643 Amber Va…" at bounding box center [459, 207] width 895 height 119
click at [19, 197] on input "checkbox" at bounding box center [21, 197] width 13 height 13
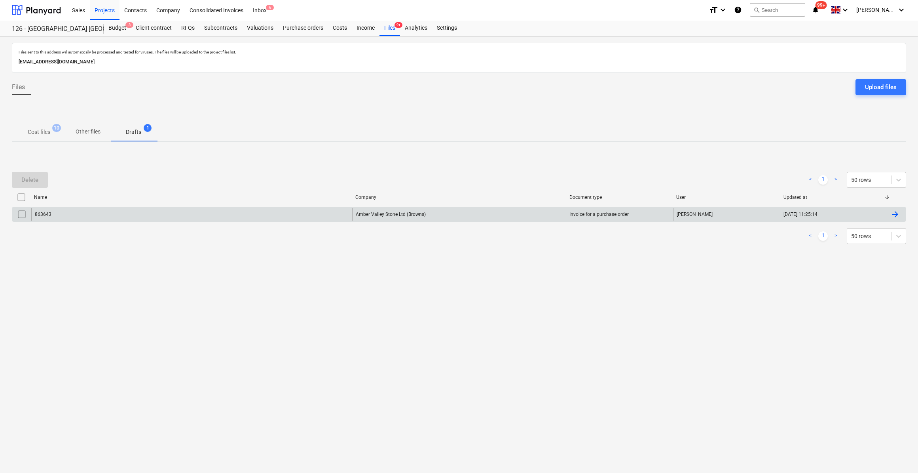
click at [895, 212] on div at bounding box center [896, 214] width 10 height 10
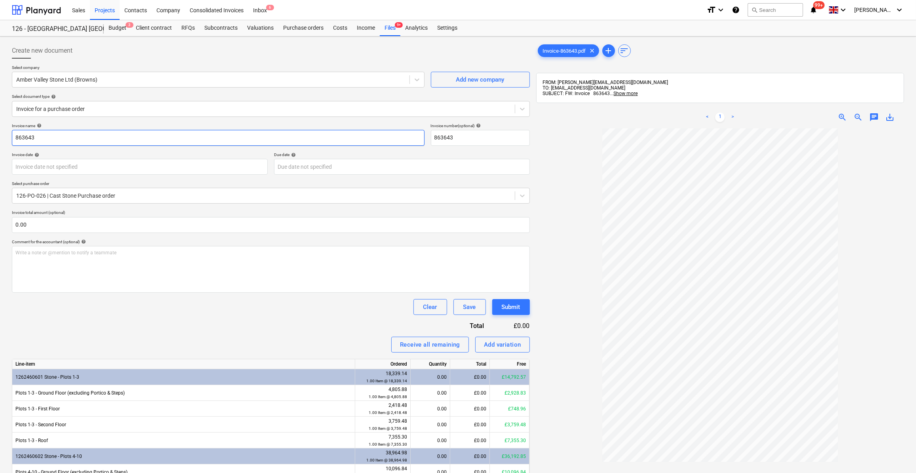
click at [16, 139] on input "863643" at bounding box center [218, 138] width 413 height 16
type input "Block A 2nd Floor Cills/String - 863643"
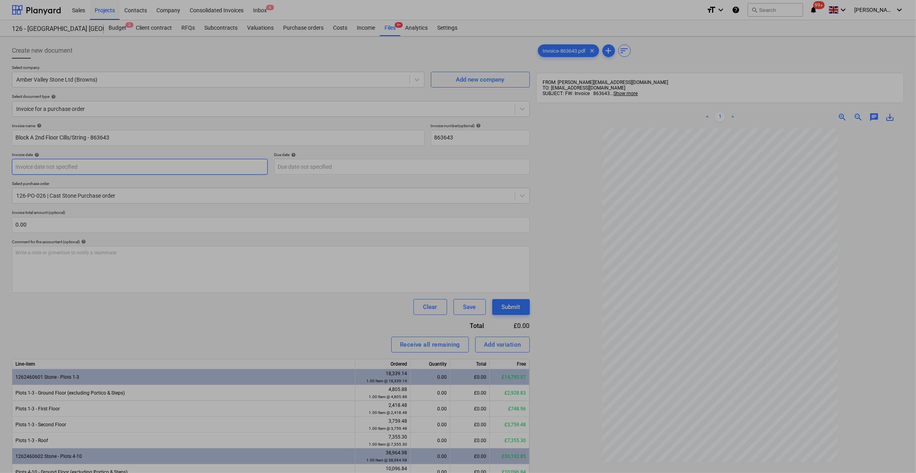
click at [45, 167] on body "Sales Projects Contacts Company Consolidated Invoices Inbox 6 format_size keybo…" at bounding box center [458, 236] width 916 height 473
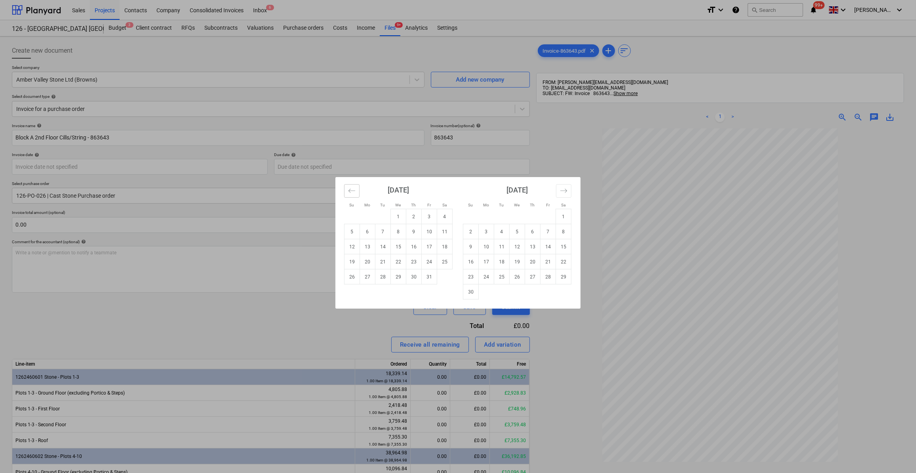
click at [349, 192] on icon "Move backward to switch to the previous month." at bounding box center [352, 191] width 8 height 8
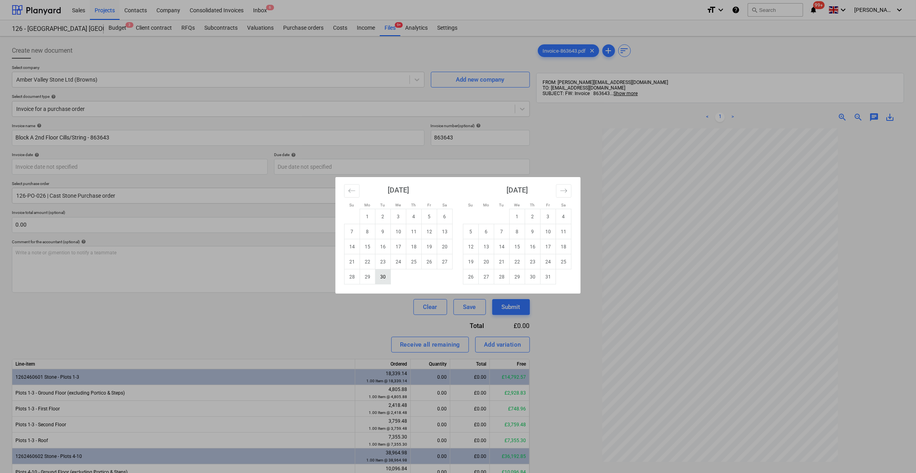
click at [382, 277] on td "30" at bounding box center [382, 276] width 15 height 15
type input "30 Sep 2025"
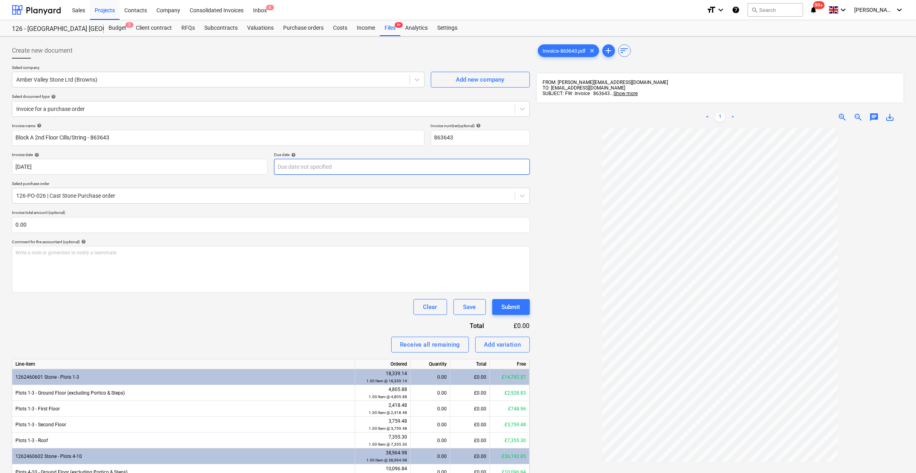
click at [293, 167] on body "Sales Projects Contacts Company Consolidated Invoices Inbox 6 format_size keybo…" at bounding box center [458, 236] width 916 height 473
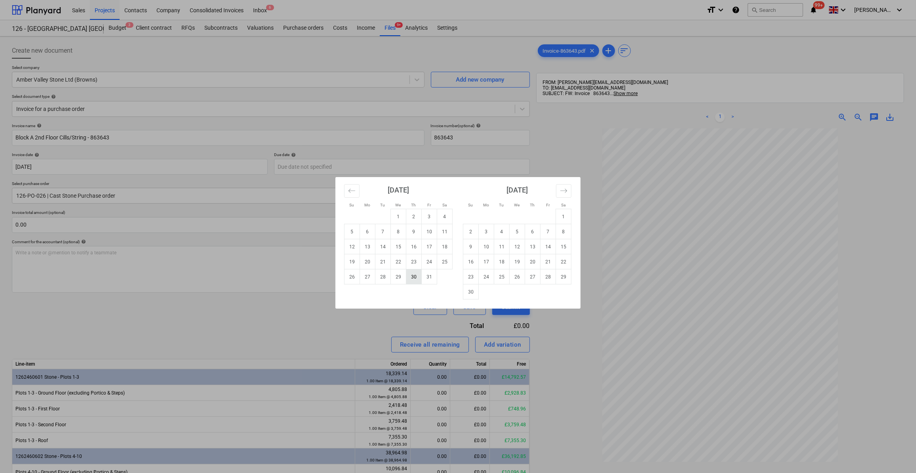
click at [413, 276] on td "30" at bounding box center [413, 276] width 15 height 15
type input "30 Oct 2025"
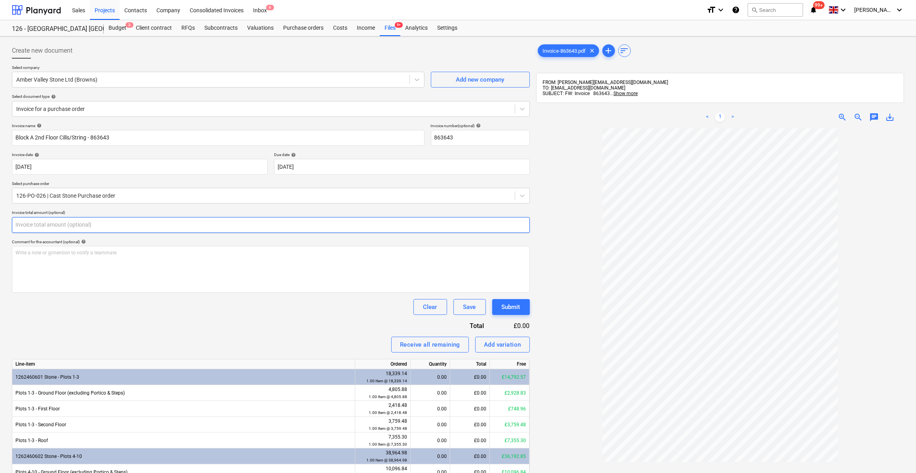
click at [29, 224] on input "text" at bounding box center [271, 225] width 518 height 16
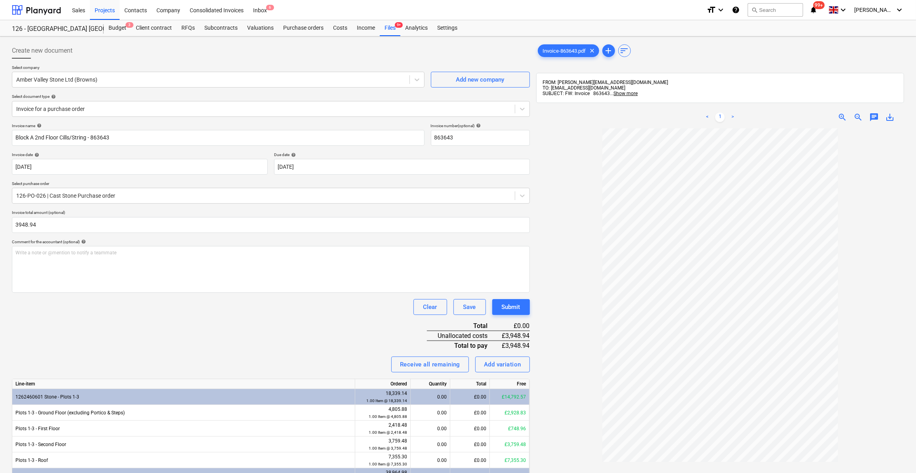
type input "3,948.94"
click at [155, 312] on div "Clear Save Submit" at bounding box center [271, 307] width 518 height 16
click at [138, 11] on div "Contacts" at bounding box center [136, 10] width 32 height 20
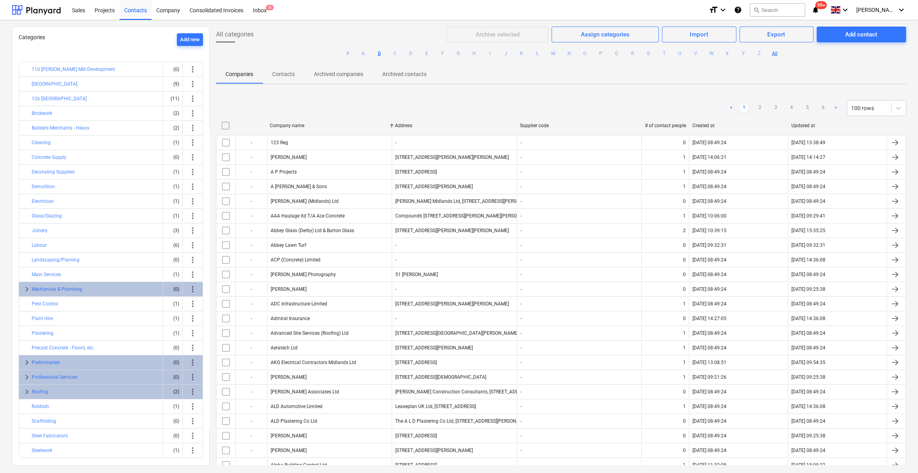
click at [378, 51] on button "B" at bounding box center [380, 54] width 10 height 10
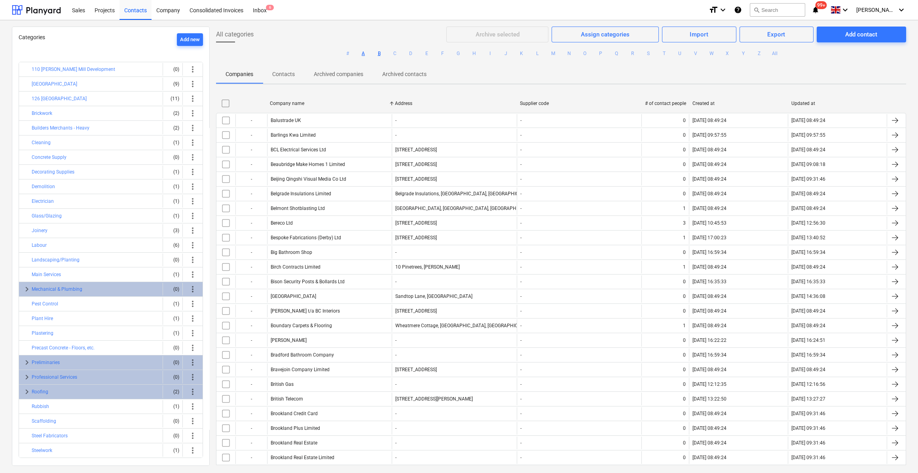
click at [362, 55] on button "A" at bounding box center [364, 54] width 10 height 10
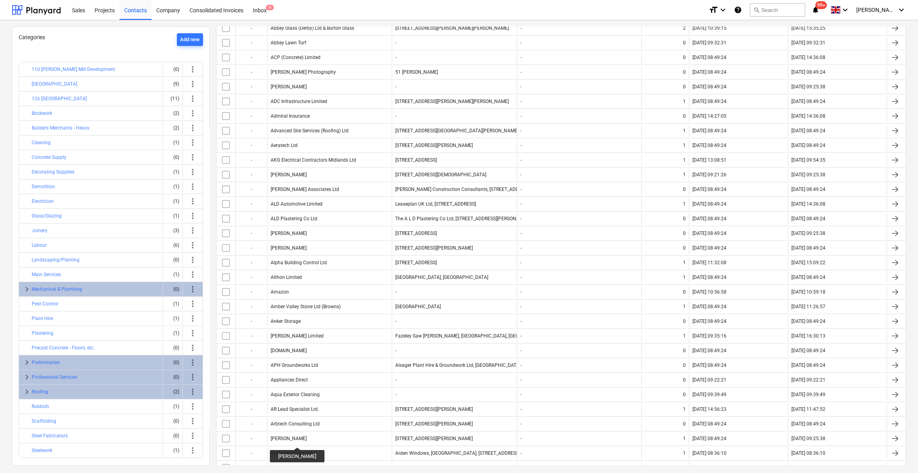
scroll to position [157, 0]
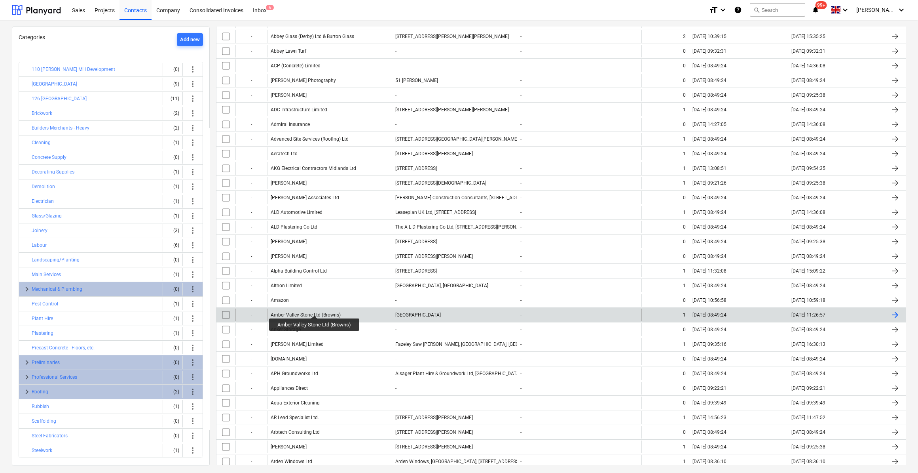
click at [315, 312] on div "Amber Valley Stone Ltd (Browns)" at bounding box center [306, 315] width 70 height 6
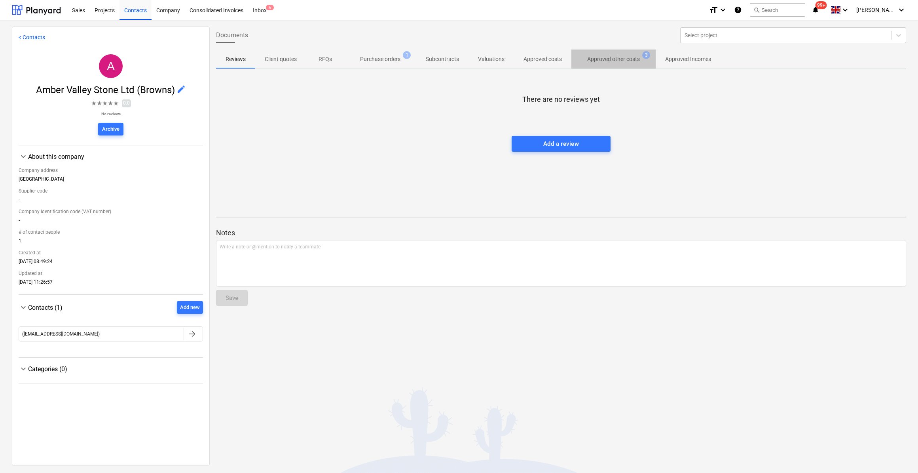
click at [620, 61] on p "Approved other costs" at bounding box center [613, 59] width 53 height 8
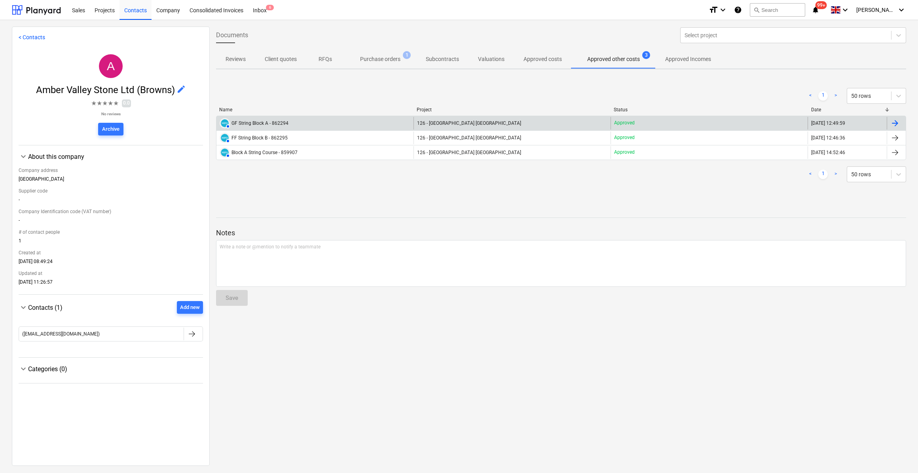
click at [892, 124] on div at bounding box center [896, 123] width 10 height 10
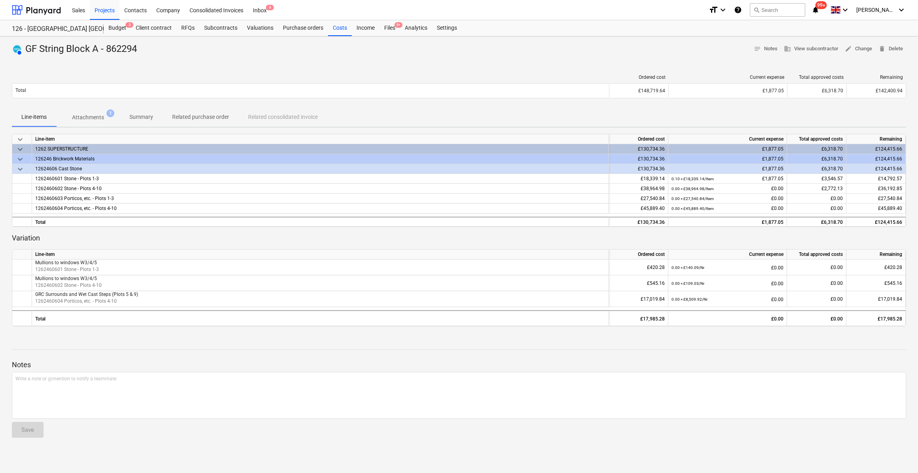
click at [97, 117] on p "Attachments" at bounding box center [88, 117] width 32 height 8
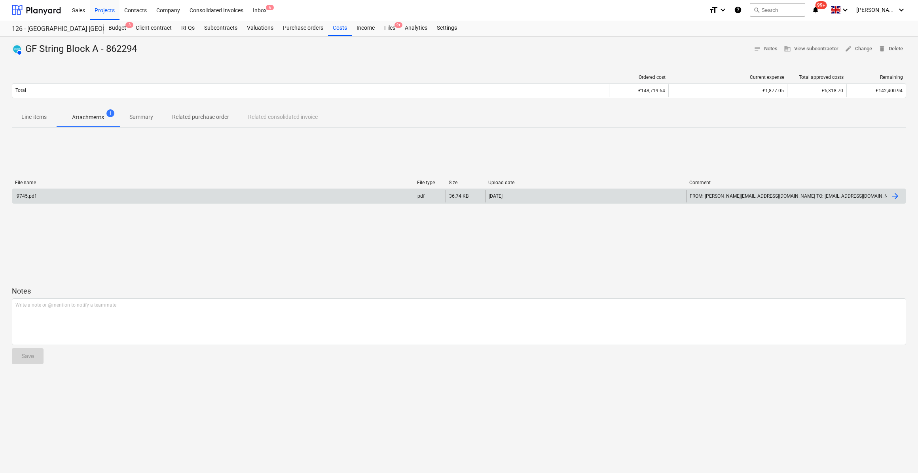
click at [23, 196] on div "9745.pdf" at bounding box center [25, 196] width 21 height 6
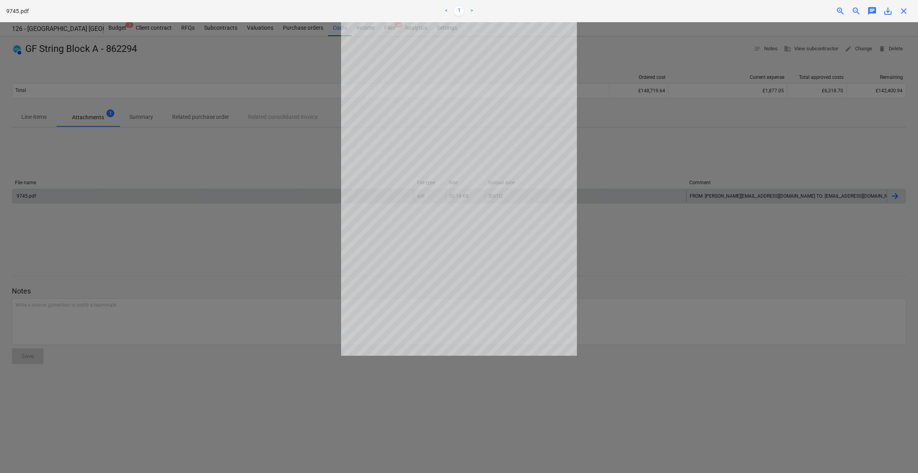
click at [903, 10] on span "close" at bounding box center [904, 11] width 10 height 10
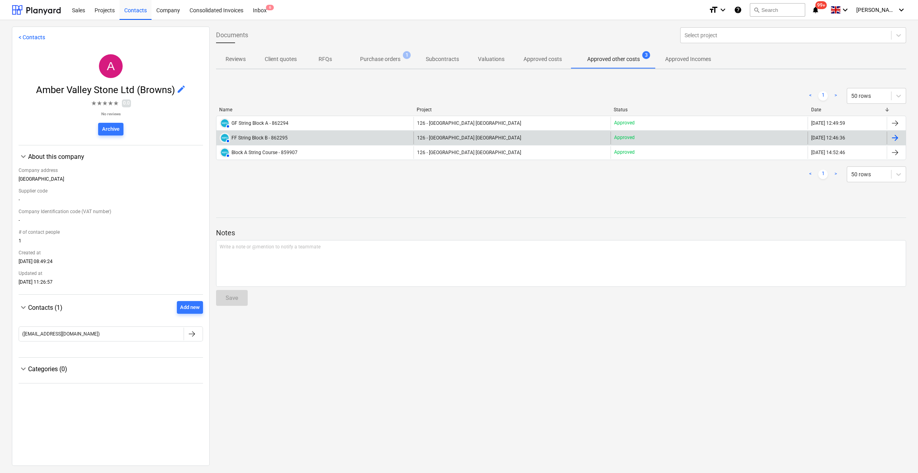
click at [893, 137] on div at bounding box center [896, 138] width 10 height 10
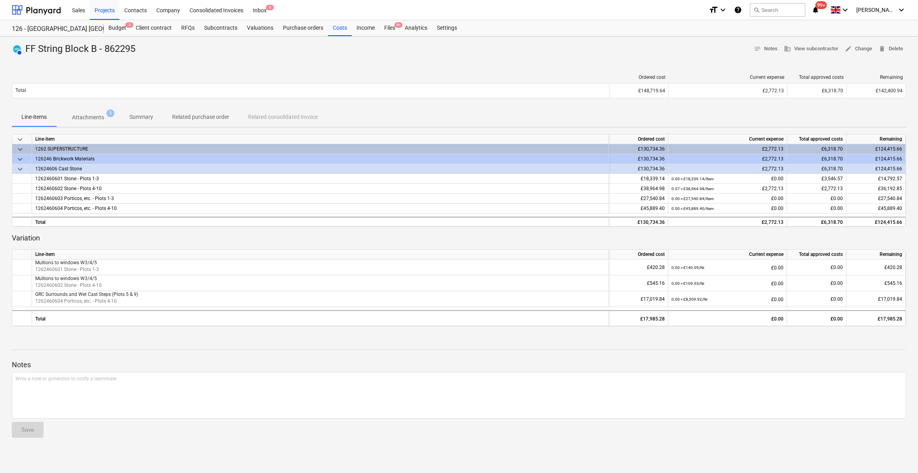
drag, startPoint x: 101, startPoint y: 114, endPoint x: 105, endPoint y: 123, distance: 9.6
click at [103, 115] on p "Attachments" at bounding box center [88, 117] width 32 height 8
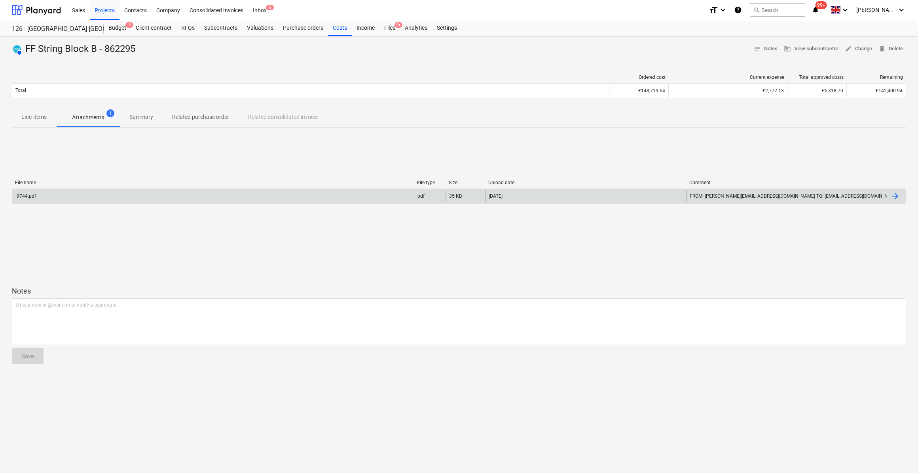
click at [25, 194] on div "9744.pdf" at bounding box center [25, 196] width 21 height 6
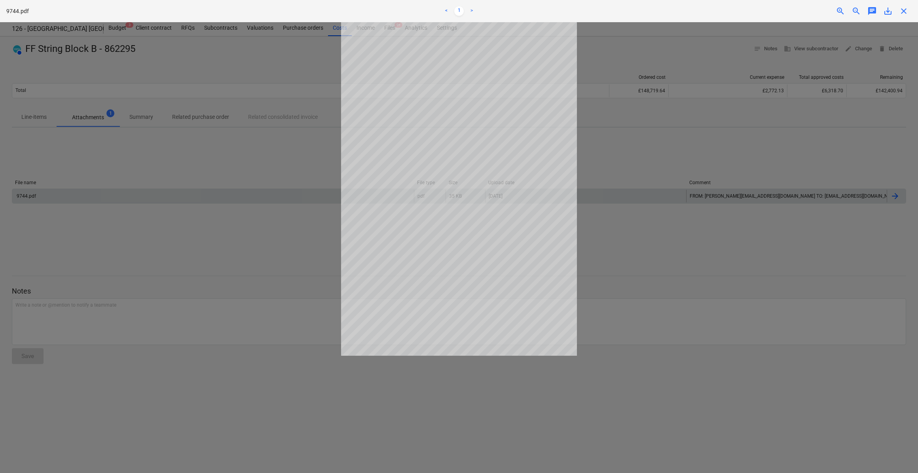
click at [904, 9] on span "close" at bounding box center [904, 11] width 10 height 10
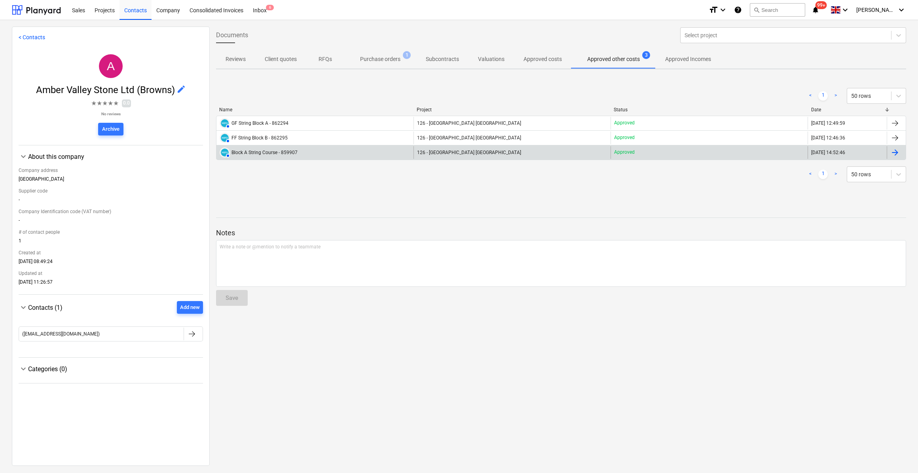
click at [891, 150] on div at bounding box center [896, 153] width 10 height 10
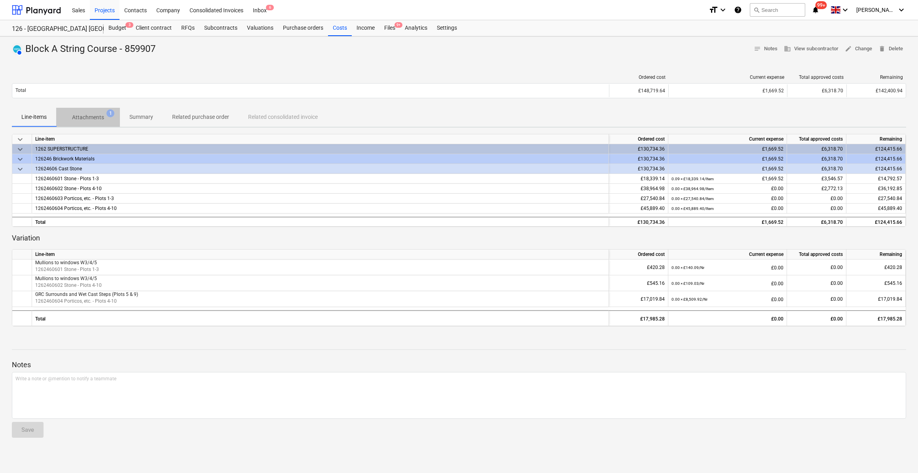
click at [98, 116] on p "Attachments" at bounding box center [88, 117] width 32 height 8
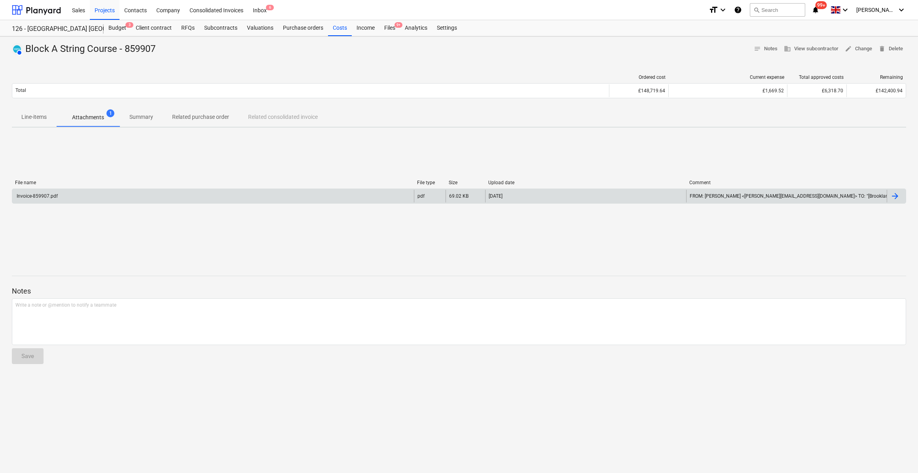
click at [51, 194] on div "Invoice-859907.pdf" at bounding box center [36, 196] width 42 height 6
